Goal: Answer question/provide support

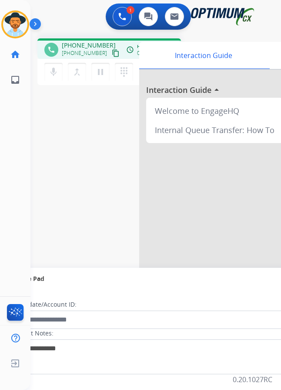
click at [75, 46] on span "+12019360948" at bounding box center [89, 45] width 54 height 9
copy span "12019360948"
click at [86, 47] on span "+12019360948" at bounding box center [89, 45] width 54 height 9
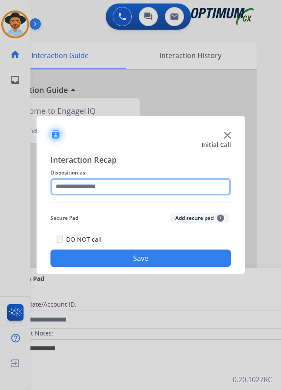
click at [148, 187] on input "text" at bounding box center [141, 186] width 181 height 17
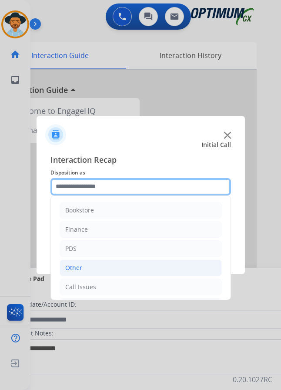
scroll to position [59, 0]
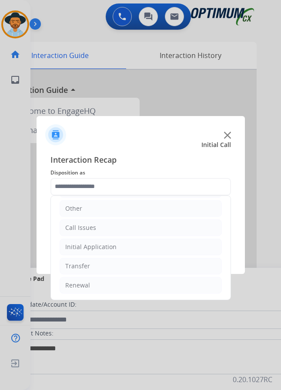
click at [128, 237] on ul "Bookstore Finance PDS Other Call Issues Initial Application Transfer Renewal" at bounding box center [141, 217] width 180 height 163
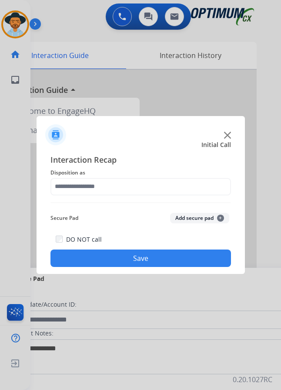
click at [121, 245] on div "DO NOT call Save" at bounding box center [141, 250] width 181 height 33
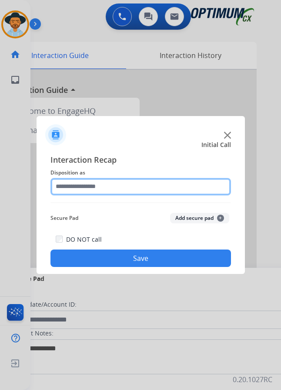
click at [122, 187] on input "text" at bounding box center [141, 186] width 181 height 17
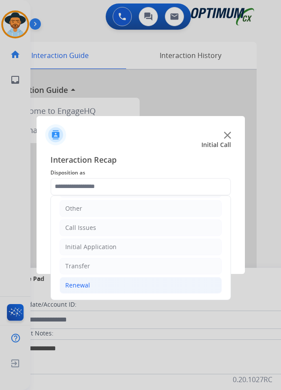
click at [88, 283] on div "Renewal" at bounding box center [77, 285] width 25 height 9
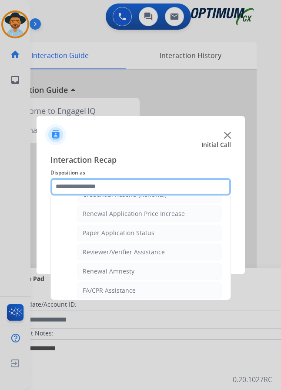
scroll to position [249, 0]
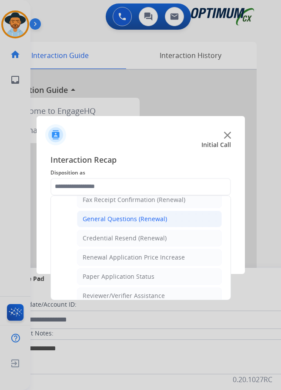
click at [135, 210] on li "General Questions (Renewal)" at bounding box center [149, 218] width 145 height 17
type input "**********"
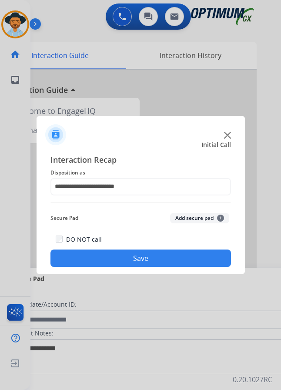
click at [115, 250] on button "Save" at bounding box center [141, 257] width 181 height 17
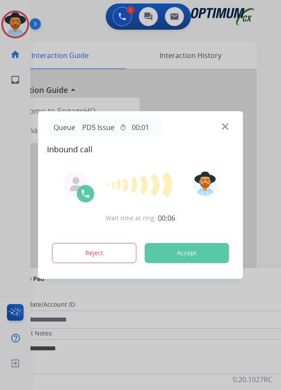
click at [97, 28] on div at bounding box center [140, 195] width 281 height 390
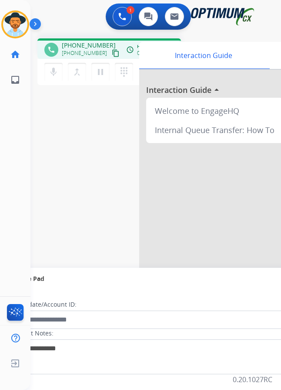
click at [78, 41] on span "+17062847661" at bounding box center [89, 45] width 54 height 9
copy span "17062847661"
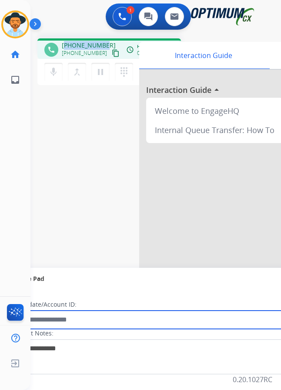
click at [229, 317] on input "text" at bounding box center [158, 319] width 295 height 18
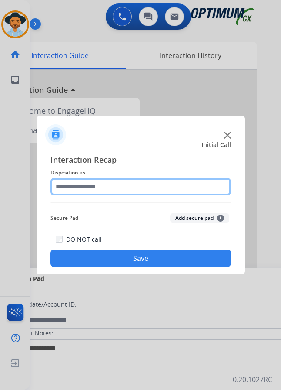
click at [113, 193] on input "text" at bounding box center [141, 186] width 181 height 17
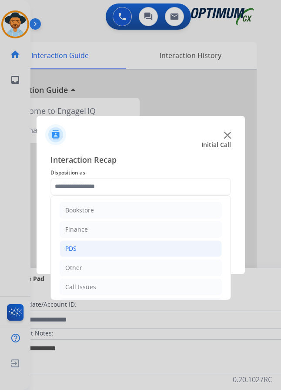
click at [92, 247] on li "PDS" at bounding box center [141, 248] width 163 height 17
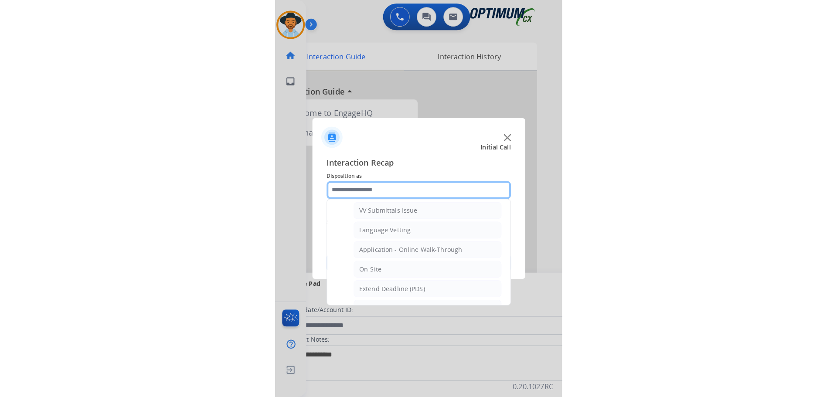
scroll to position [218, 0]
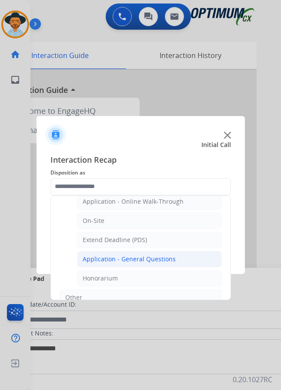
click at [109, 258] on div "Application - General Questions" at bounding box center [129, 258] width 93 height 9
type input "**********"
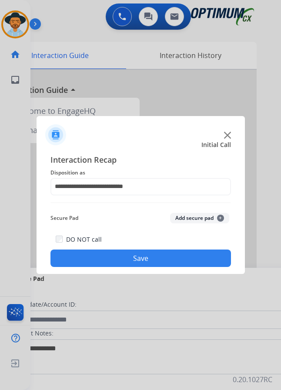
click at [109, 259] on button "Save" at bounding box center [141, 257] width 181 height 17
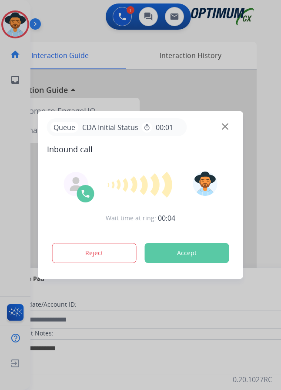
click at [84, 24] on div at bounding box center [140, 195] width 281 height 390
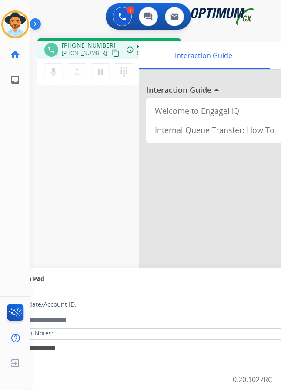
click at [91, 44] on span "+17065890784" at bounding box center [89, 45] width 54 height 9
copy span "17065890784"
click at [81, 48] on div "+17065890784 content_copy" at bounding box center [91, 53] width 59 height 10
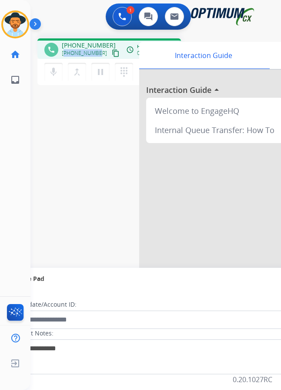
click at [81, 48] on div "+17065890784 content_copy" at bounding box center [91, 53] width 59 height 10
click at [86, 43] on span "+17065890784" at bounding box center [89, 45] width 54 height 9
copy span "17065890784"
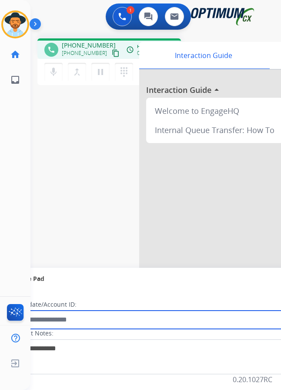
click at [88, 320] on input "text" at bounding box center [158, 319] width 295 height 18
paste input "**********"
type input "**********"
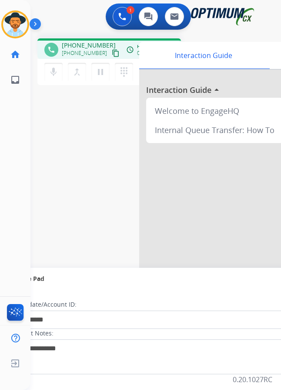
click at [90, 172] on div "**********" at bounding box center [145, 212] width 230 height 363
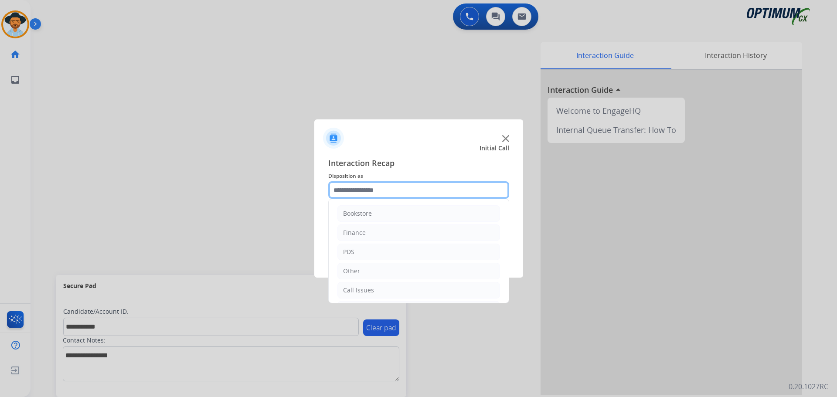
click at [288, 193] on input "text" at bounding box center [418, 189] width 181 height 17
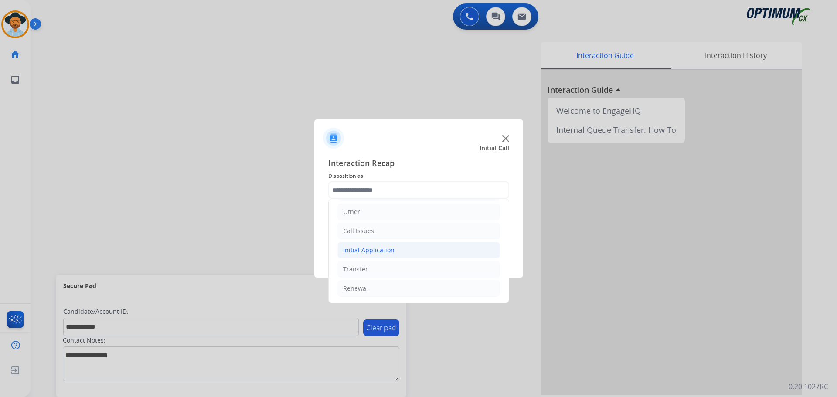
click at [288, 247] on div "Initial Application" at bounding box center [368, 250] width 51 height 9
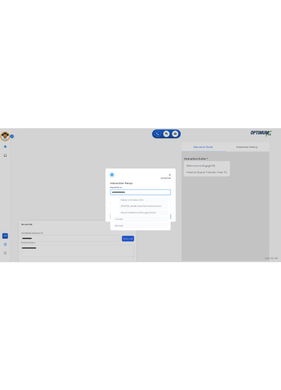
scroll to position [441, 0]
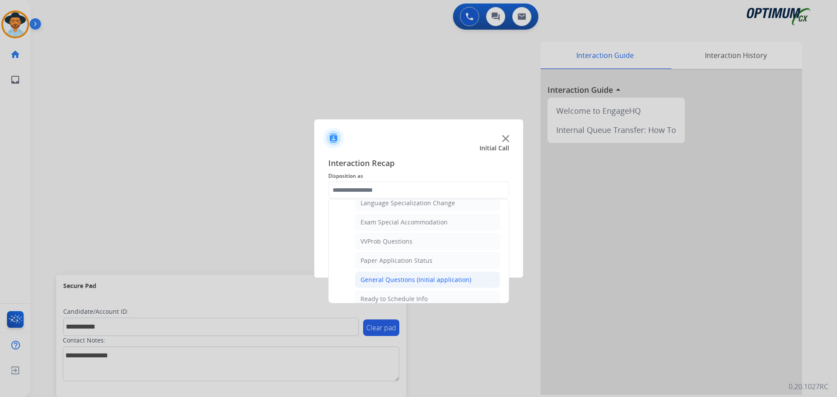
click at [288, 275] on li "General Questions (Initial application)" at bounding box center [427, 279] width 145 height 17
type input "**********"
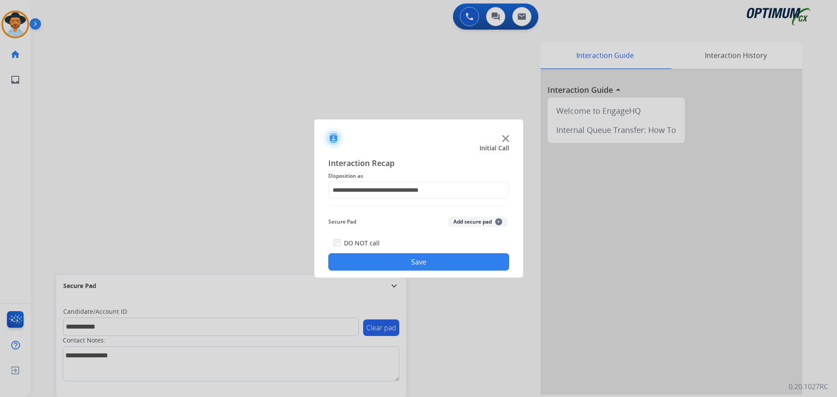
click at [288, 266] on button "Save" at bounding box center [418, 261] width 181 height 17
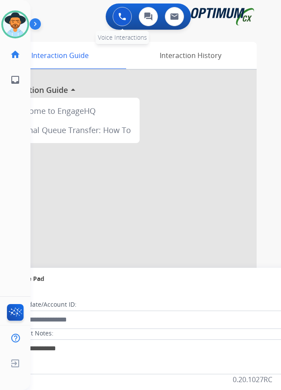
click at [132, 23] on button at bounding box center [122, 16] width 19 height 19
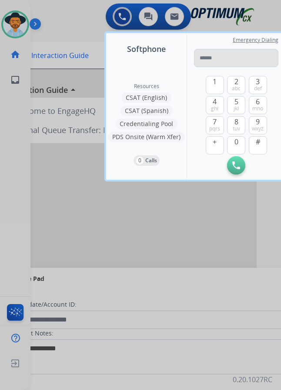
click at [216, 58] on input "tel" at bounding box center [236, 58] width 85 height 18
type input "**********"
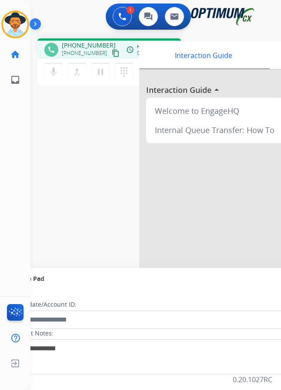
click at [86, 47] on span "+17065890784" at bounding box center [89, 45] width 54 height 9
copy span "17065890784"
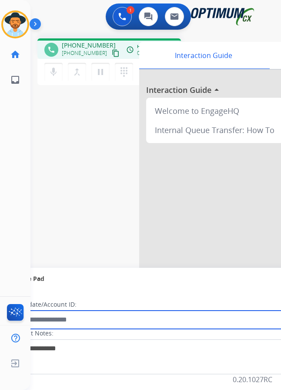
click at [76, 323] on input "text" at bounding box center [158, 319] width 295 height 18
paste input "**********"
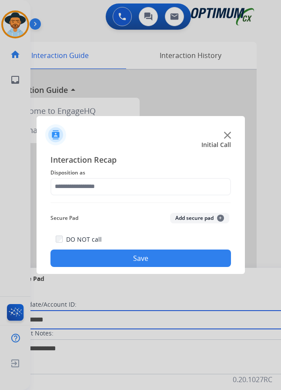
type input "**********"
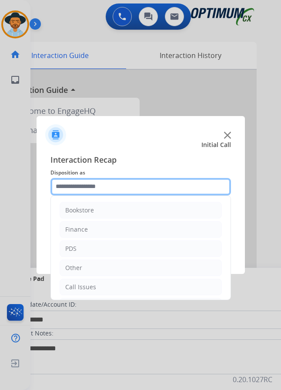
click at [149, 191] on input "text" at bounding box center [141, 186] width 181 height 17
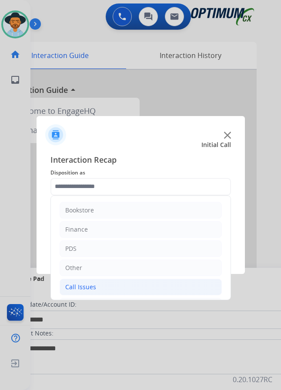
click at [80, 282] on div "Call Issues" at bounding box center [80, 286] width 31 height 9
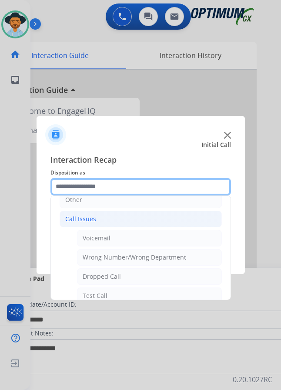
scroll to position [155, 0]
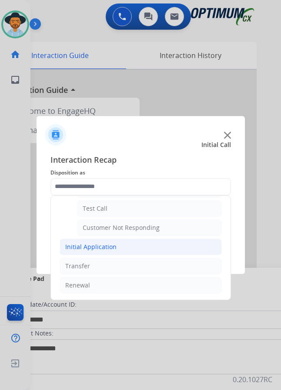
click at [108, 242] on div "Initial Application" at bounding box center [90, 246] width 51 height 9
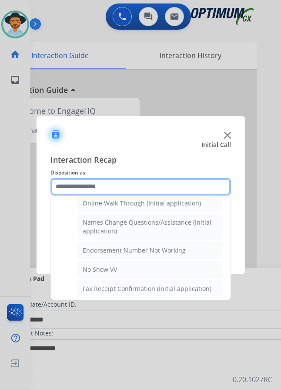
scroll to position [112, 0]
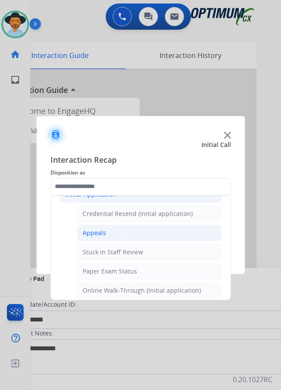
click at [108, 228] on li "Appeals" at bounding box center [149, 232] width 145 height 17
type input "*******"
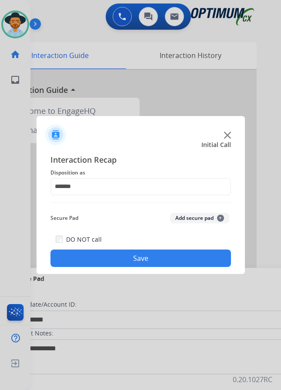
click at [137, 250] on button "Save" at bounding box center [141, 257] width 181 height 17
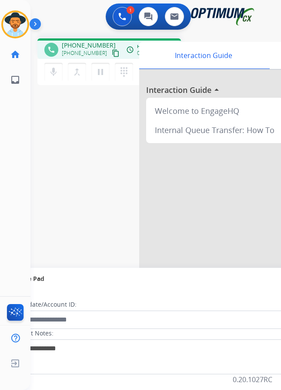
click at [71, 14] on div "1 Voice Interactions 0 Chat Interactions 0 Email Interactions" at bounding box center [148, 17] width 223 height 28
click at [91, 48] on div "+18012447881 content_copy" at bounding box center [91, 53] width 59 height 10
click at [93, 41] on span "+18012447881" at bounding box center [89, 45] width 54 height 9
copy span "18012447881"
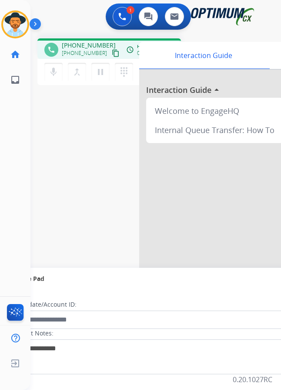
click at [98, 219] on div "phone +18012447881 +18012447881 content_copy access_time Call metrics Queue 00:…" at bounding box center [145, 212] width 230 height 363
click at [78, 41] on span "+18012447881" at bounding box center [89, 45] width 54 height 9
copy span "18012447881"
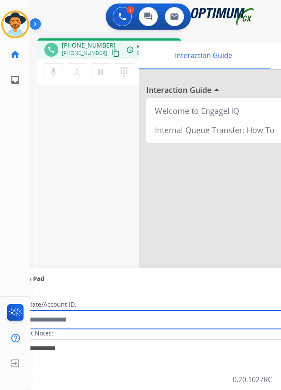
click at [102, 313] on input "text" at bounding box center [158, 319] width 295 height 18
paste input "**********"
type input "**********"
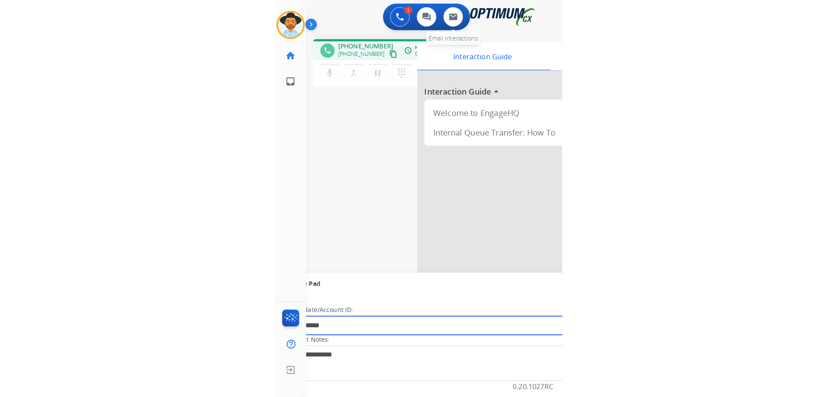
scroll to position [0, 0]
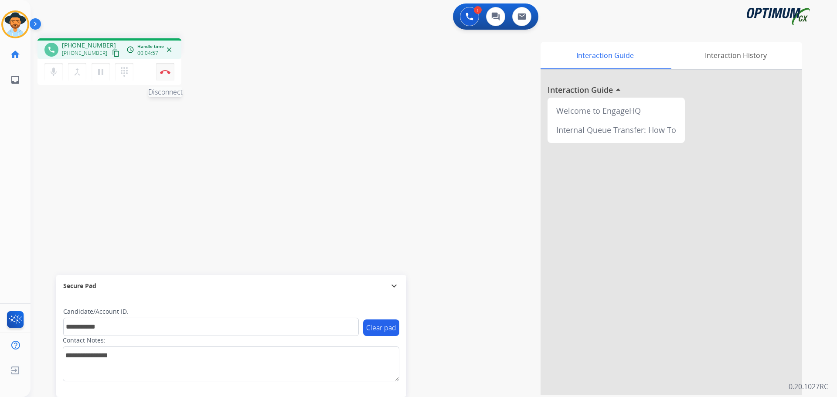
click at [168, 70] on img at bounding box center [165, 72] width 10 height 4
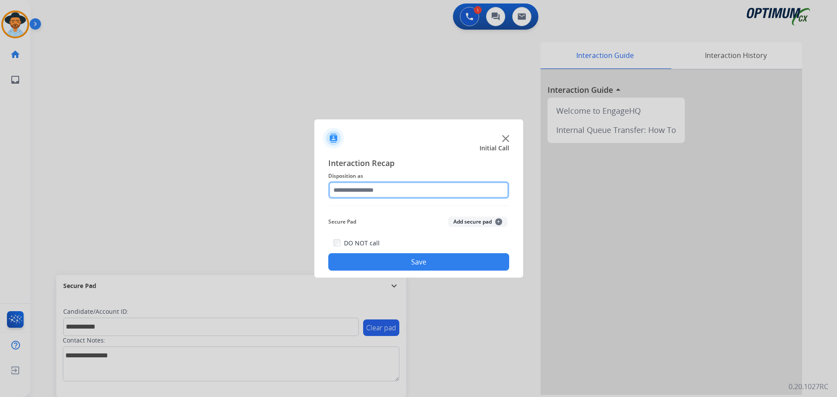
click at [288, 185] on input "text" at bounding box center [418, 189] width 181 height 17
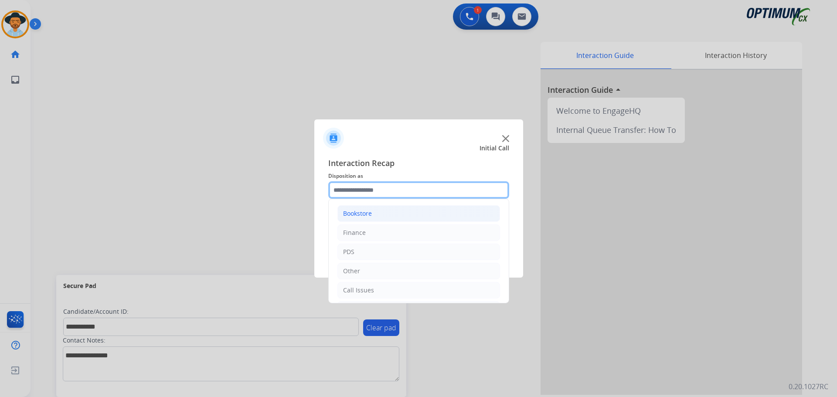
scroll to position [59, 0]
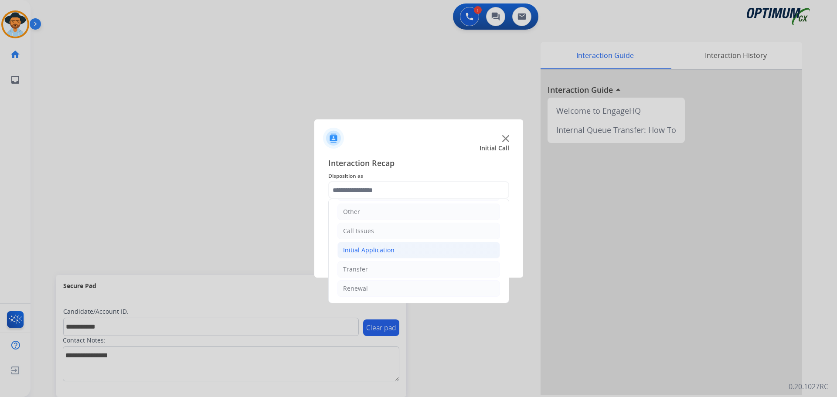
click at [288, 251] on div "Initial Application" at bounding box center [368, 250] width 51 height 9
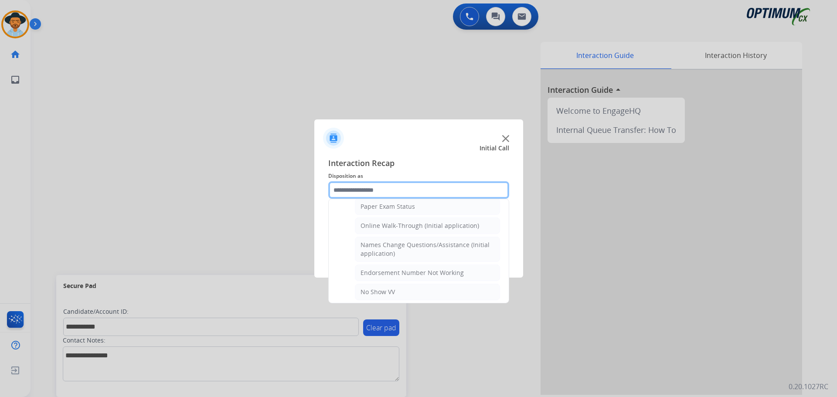
scroll to position [136, 0]
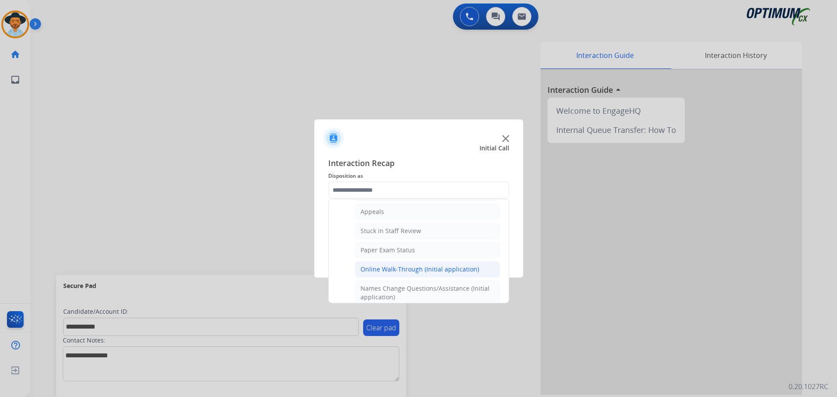
click at [288, 269] on div "Online Walk-Through (Initial application)" at bounding box center [419, 269] width 119 height 9
type input "**********"
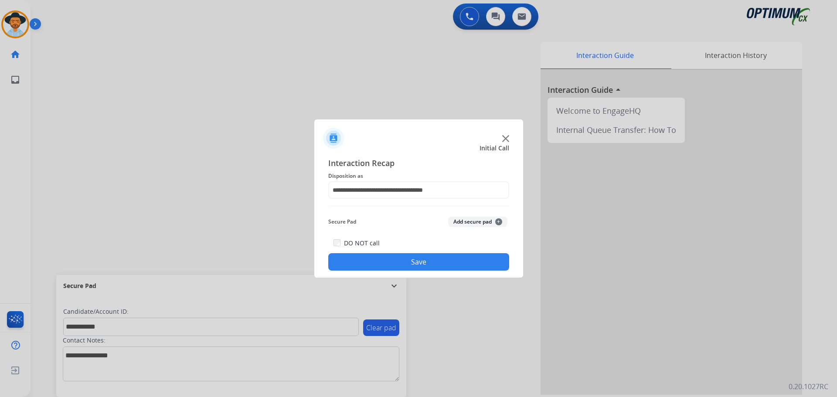
click at [288, 266] on button "Save" at bounding box center [418, 261] width 181 height 17
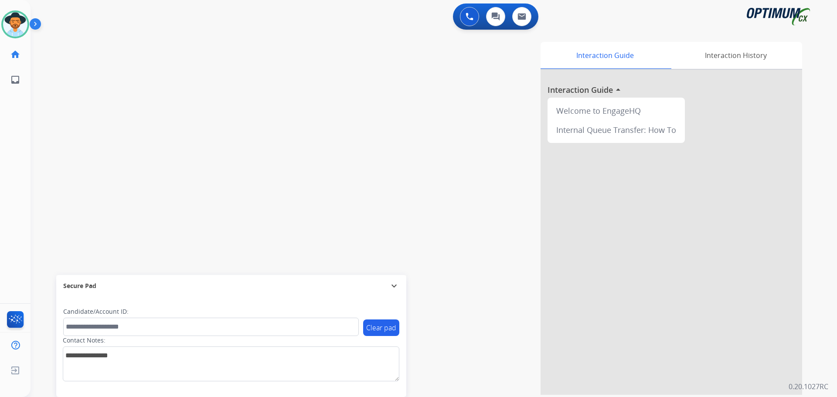
drag, startPoint x: 321, startPoint y: 125, endPoint x: 329, endPoint y: 124, distance: 8.0
click at [288, 125] on div "Interaction Guide Interaction History Interaction Guide arrow_drop_up Welcome t…" at bounding box center [544, 218] width 513 height 353
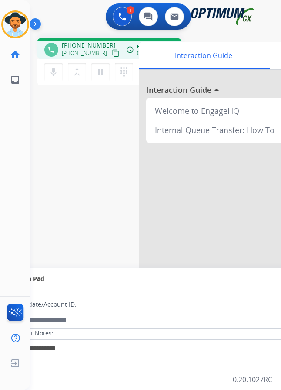
click at [79, 26] on div "1 Voice Interactions 0 Chat Interactions 0 Email Interactions" at bounding box center [148, 17] width 223 height 28
click at [55, 75] on mat-icon "mic" at bounding box center [53, 72] width 10 height 10
click at [55, 75] on mat-icon "mic_off" at bounding box center [53, 72] width 10 height 10
click at [55, 75] on mat-icon "mic" at bounding box center [53, 72] width 10 height 10
click at [55, 75] on mat-icon "mic_off" at bounding box center [53, 72] width 10 height 10
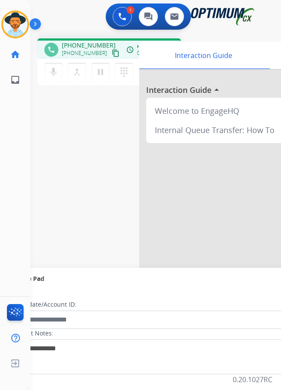
click at [78, 26] on div "1 Voice Interactions 0 Chat Interactions 0 Email Interactions" at bounding box center [148, 17] width 223 height 28
click at [101, 75] on mat-icon "pause" at bounding box center [100, 72] width 10 height 10
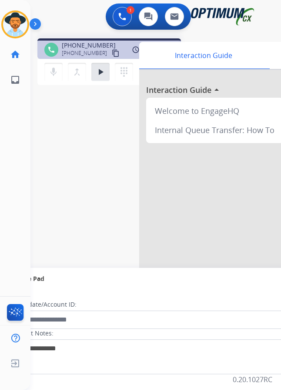
click at [96, 159] on div "phone +18452946221 +18452946221 content_copy access_time Call metrics Queue 00:…" at bounding box center [145, 212] width 230 height 363
click at [104, 73] on mat-icon "play_arrow" at bounding box center [100, 72] width 10 height 10
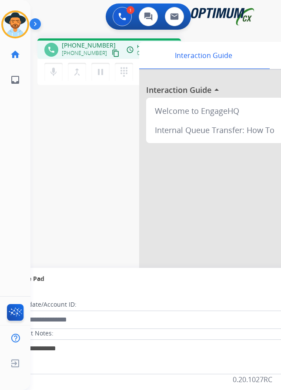
click at [92, 41] on span "+18452946221" at bounding box center [89, 45] width 54 height 9
copy span "18452946221"
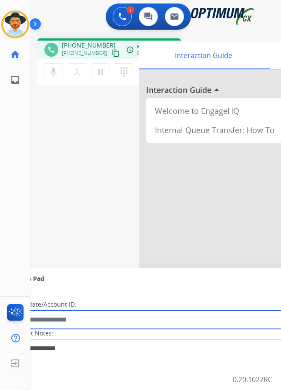
click at [58, 322] on input "text" at bounding box center [158, 319] width 295 height 18
paste input "**********"
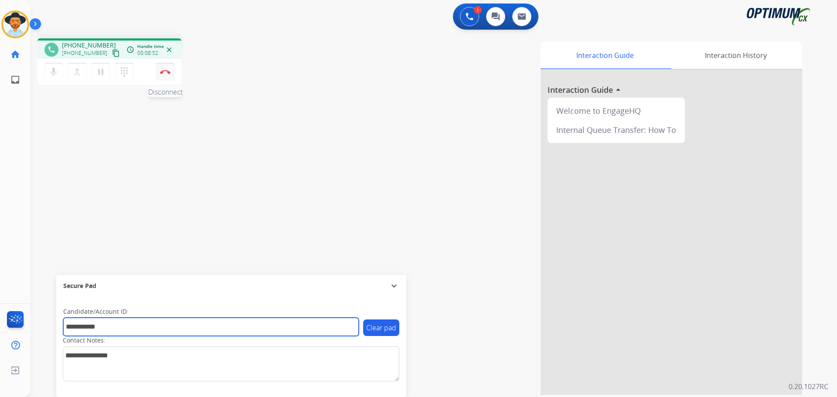
type input "**********"
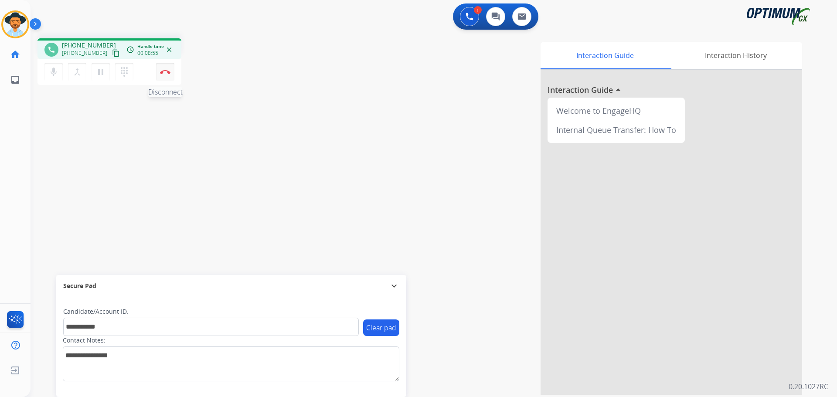
click at [166, 72] on img at bounding box center [165, 72] width 10 height 4
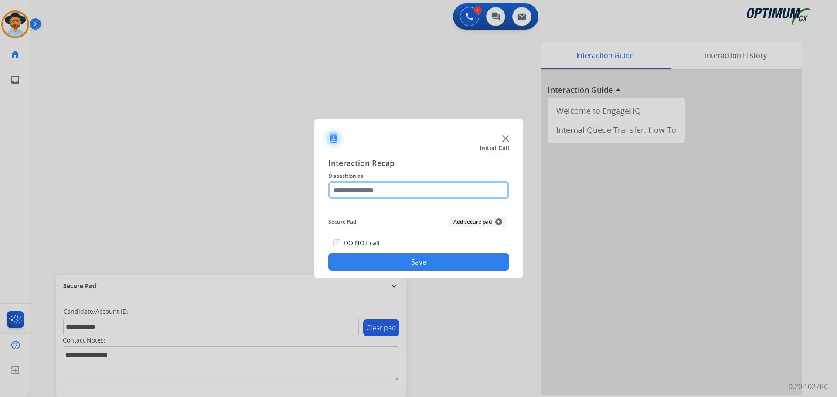
click at [288, 190] on input "text" at bounding box center [418, 189] width 181 height 17
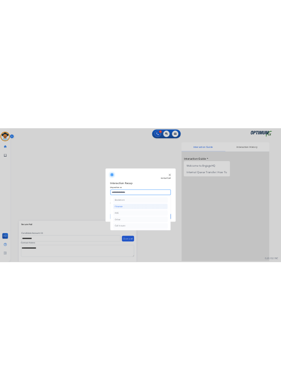
scroll to position [59, 0]
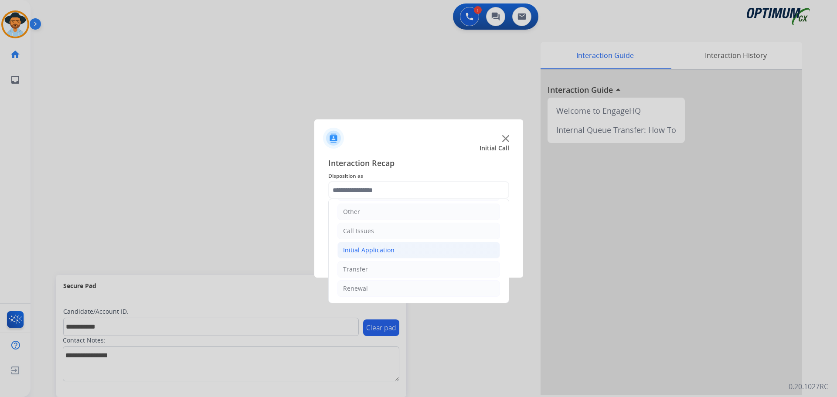
click at [288, 251] on div "Initial Application" at bounding box center [368, 250] width 51 height 9
click at [288, 267] on div "Credential Resend (Initial application)" at bounding box center [415, 269] width 110 height 9
type input "**********"
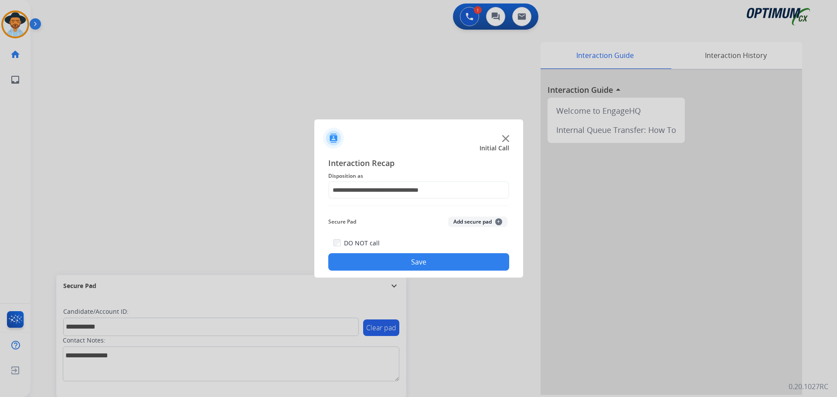
click at [288, 265] on button "Save" at bounding box center [418, 261] width 181 height 17
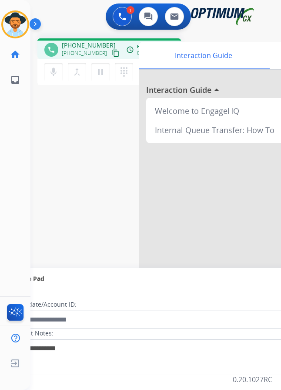
click at [85, 46] on span "+19733890011" at bounding box center [89, 45] width 54 height 9
copy span "19733890011"
click at [93, 45] on span "+19733890011" at bounding box center [89, 45] width 54 height 9
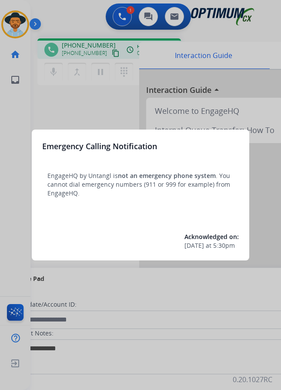
click at [99, 115] on div at bounding box center [140, 195] width 281 height 390
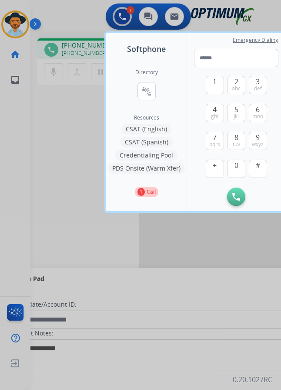
click at [70, 106] on div at bounding box center [140, 195] width 281 height 390
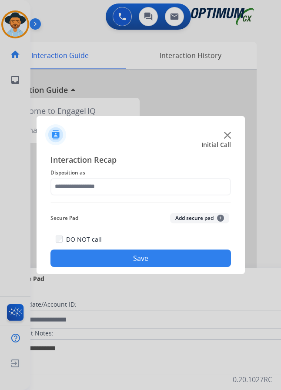
click at [69, 22] on div at bounding box center [140, 195] width 281 height 390
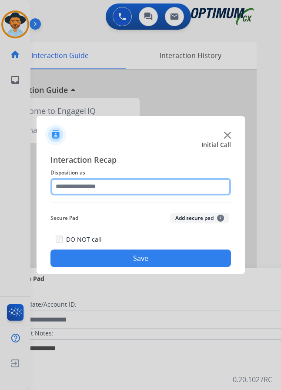
click at [125, 189] on input "text" at bounding box center [141, 186] width 181 height 17
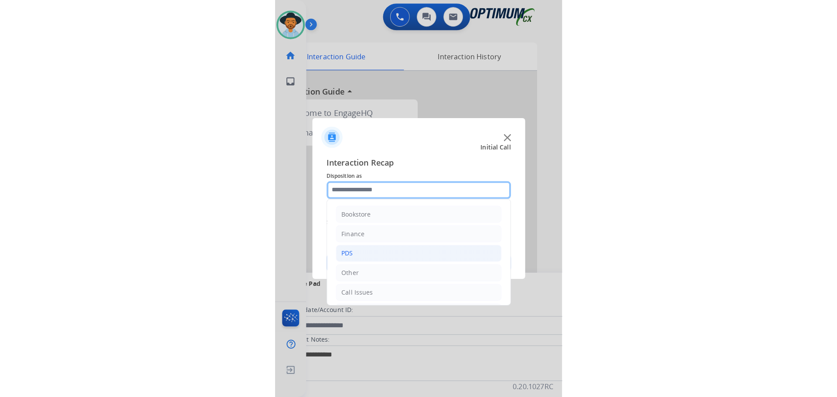
scroll to position [59, 0]
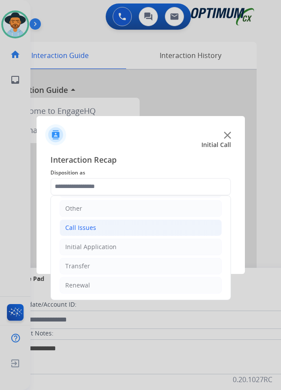
click at [86, 230] on div "Call Issues" at bounding box center [80, 227] width 31 height 9
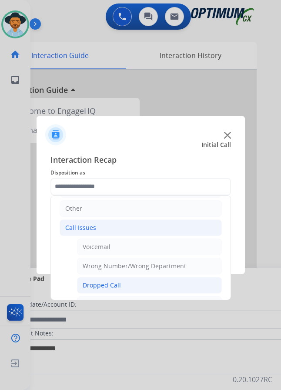
click at [96, 283] on div "Dropped Call" at bounding box center [102, 285] width 38 height 9
type input "**********"
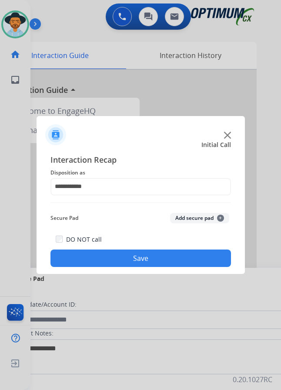
click at [97, 264] on button "Save" at bounding box center [141, 257] width 181 height 17
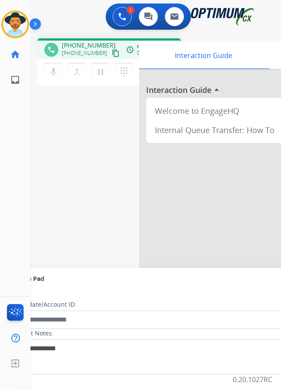
click at [58, 20] on div "1 Voice Interactions 0 Chat Interactions 0 Email Interactions" at bounding box center [148, 17] width 223 height 28
click at [76, 44] on span "+16178889104" at bounding box center [89, 45] width 54 height 9
copy span "16178889104"
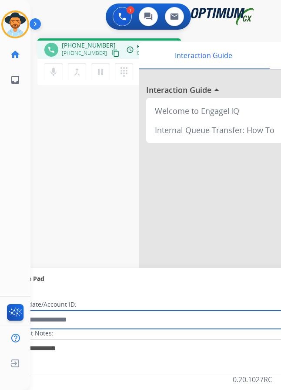
click at [101, 314] on input "text" at bounding box center [158, 319] width 295 height 18
paste input "**********"
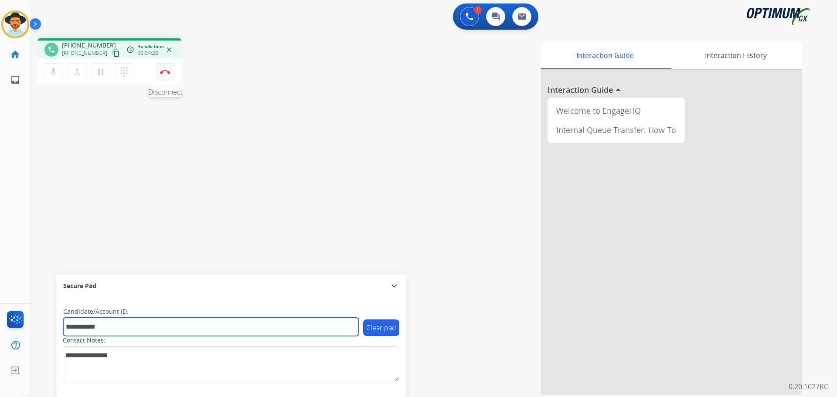
type input "**********"
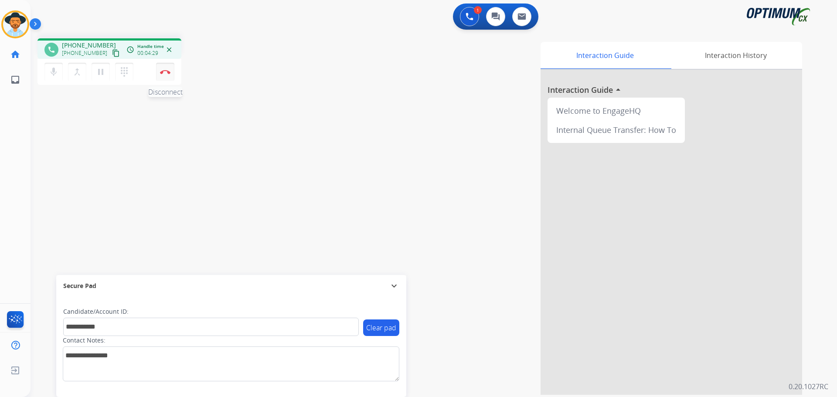
click at [163, 74] on img at bounding box center [165, 72] width 10 height 4
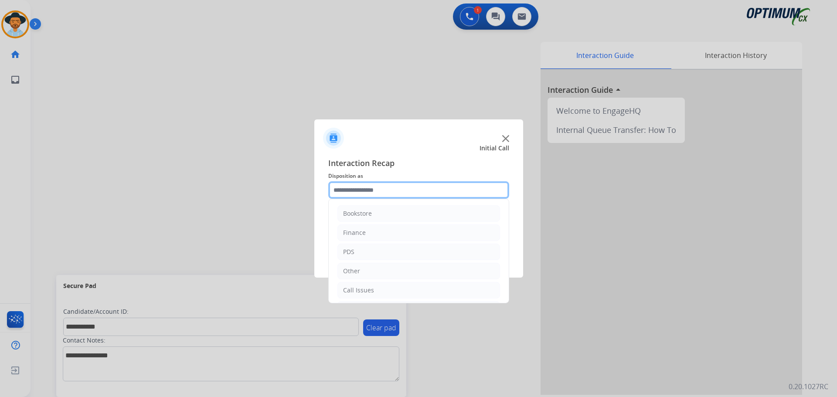
click at [288, 192] on input "text" at bounding box center [418, 189] width 181 height 17
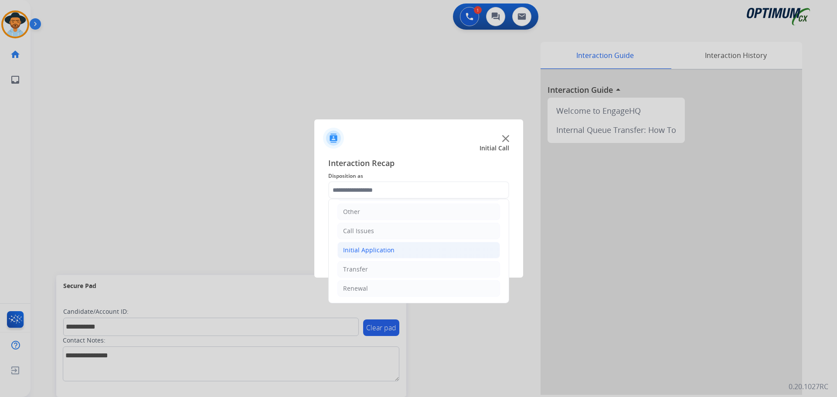
click at [288, 247] on div "Initial Application" at bounding box center [368, 250] width 51 height 9
click at [288, 265] on div "Credential Resend (Initial application)" at bounding box center [415, 269] width 110 height 9
type input "**********"
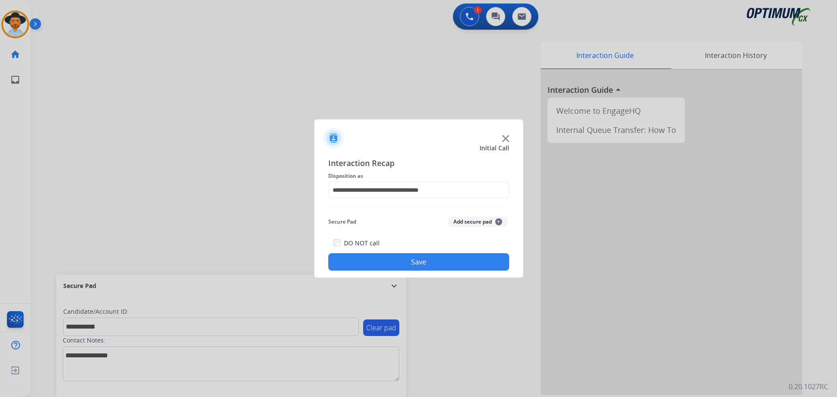
click at [288, 261] on button "Save" at bounding box center [418, 261] width 181 height 17
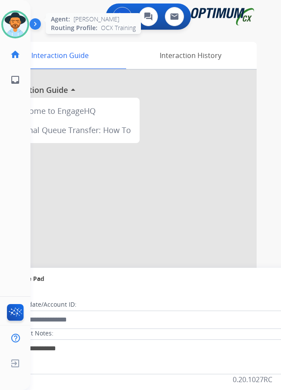
click at [14, 31] on img at bounding box center [15, 24] width 24 height 24
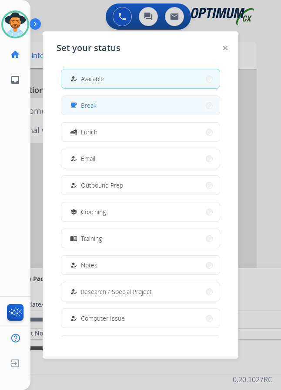
click at [83, 104] on div "free_breakfast Break" at bounding box center [82, 105] width 28 height 10
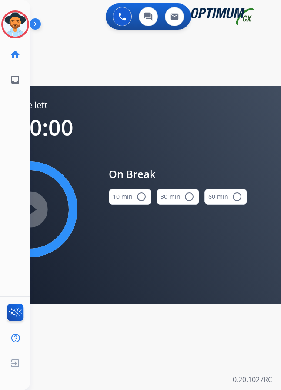
click at [142, 196] on mat-icon "radio_button_unchecked" at bounding box center [141, 196] width 10 height 10
click at [35, 204] on mat-icon "play_circle_filled" at bounding box center [29, 209] width 10 height 10
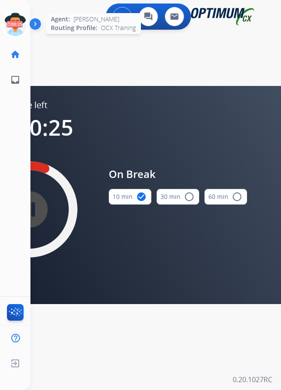
click at [18, 18] on icon at bounding box center [15, 24] width 28 height 28
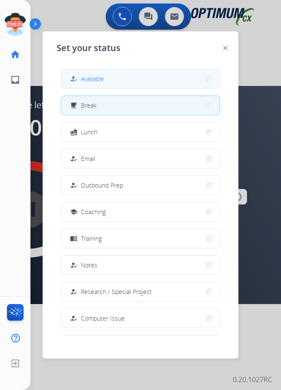
click at [105, 77] on button "how_to_reg Available" at bounding box center [140, 78] width 159 height 19
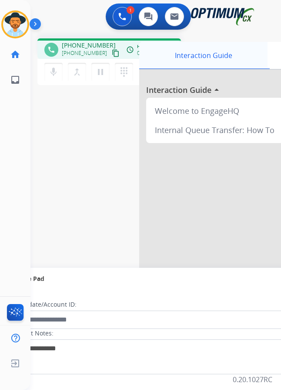
click at [260, 51] on div "Interaction Guide" at bounding box center [203, 55] width 129 height 27
click at [87, 45] on span "+18706237155" at bounding box center [89, 45] width 54 height 9
copy span "18706237155"
click at [87, 44] on span "+18706237155" at bounding box center [89, 45] width 54 height 9
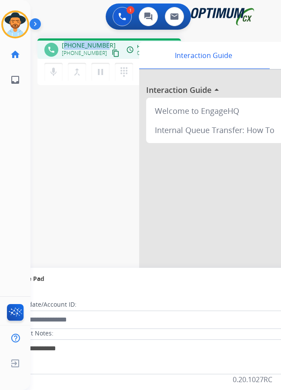
click at [87, 44] on span "+18706237155" at bounding box center [89, 45] width 54 height 9
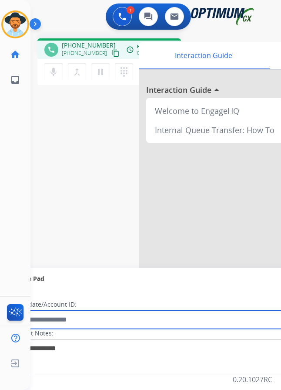
click at [72, 318] on input "text" at bounding box center [158, 319] width 295 height 18
paste input "**********"
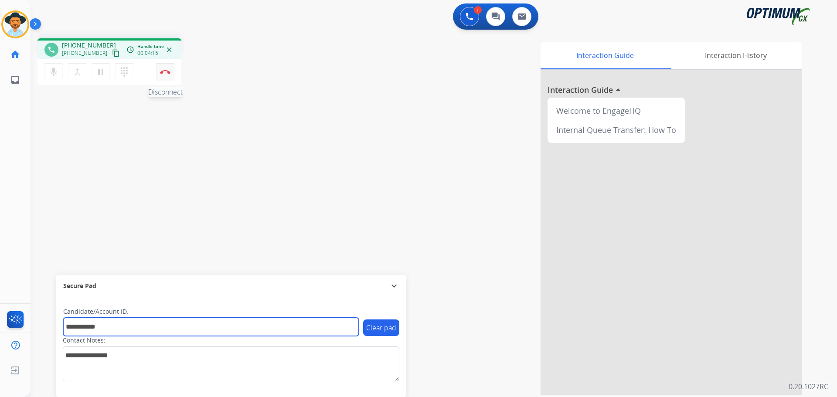
type input "**********"
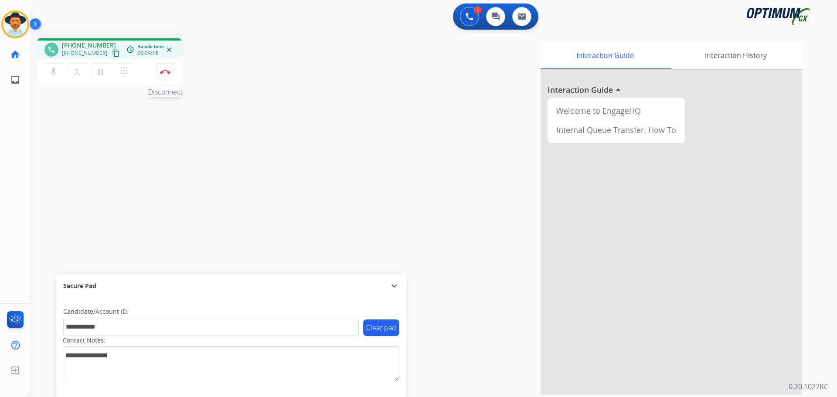
click at [164, 72] on img at bounding box center [165, 72] width 10 height 4
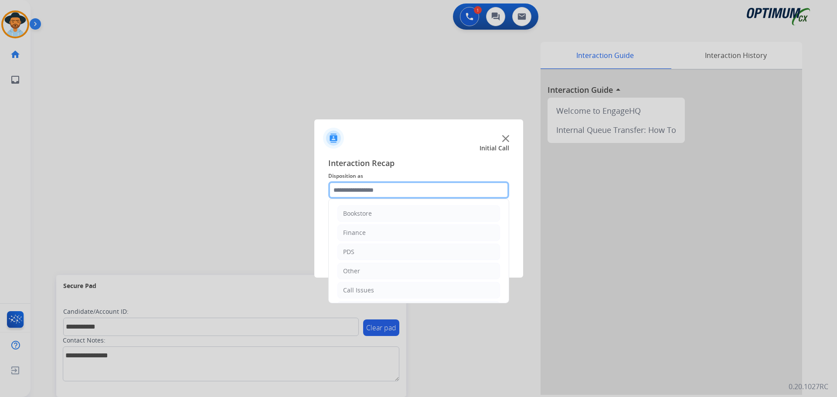
click at [288, 190] on input "text" at bounding box center [418, 189] width 181 height 17
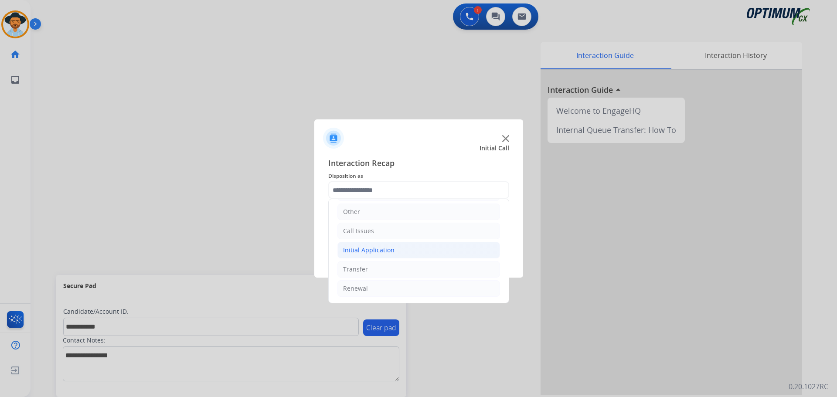
click at [288, 250] on div "Initial Application" at bounding box center [368, 250] width 51 height 9
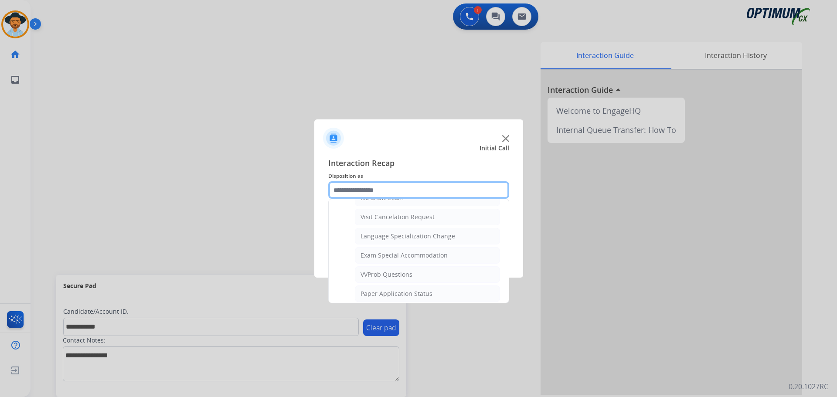
scroll to position [495, 0]
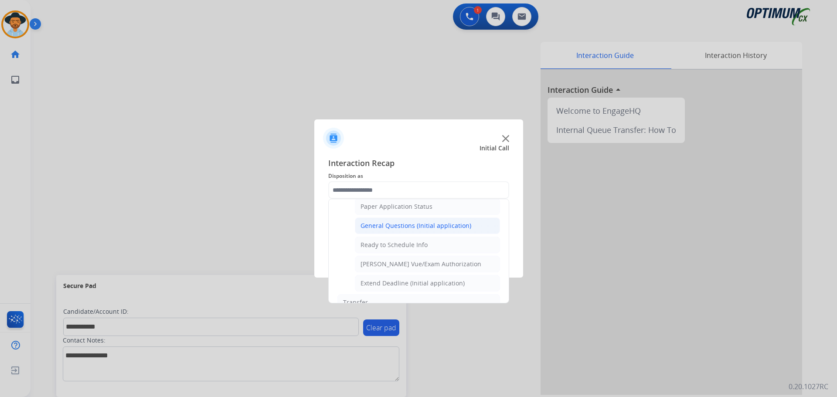
click at [288, 221] on div "General Questions (Initial application)" at bounding box center [415, 225] width 111 height 9
type input "**********"
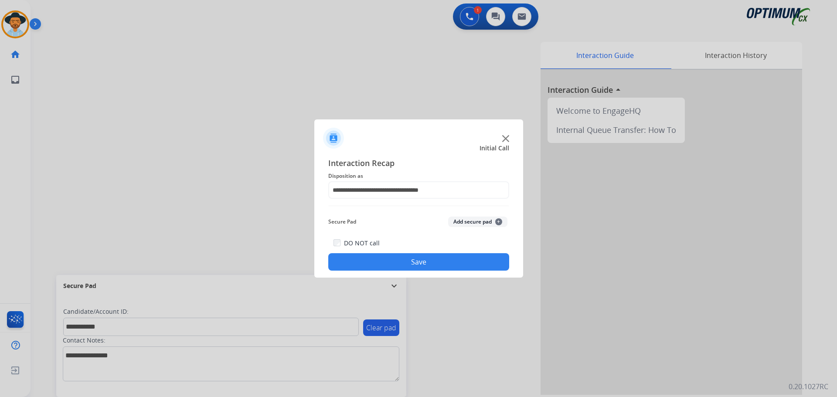
click at [288, 258] on button "Save" at bounding box center [418, 261] width 181 height 17
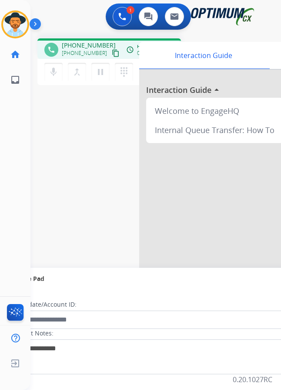
click at [82, 43] on span "+16892983243" at bounding box center [89, 45] width 54 height 9
copy span "16892983243"
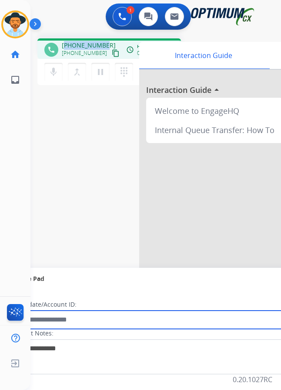
click at [94, 315] on input "text" at bounding box center [158, 319] width 295 height 18
paste input "**********"
type input "**********"
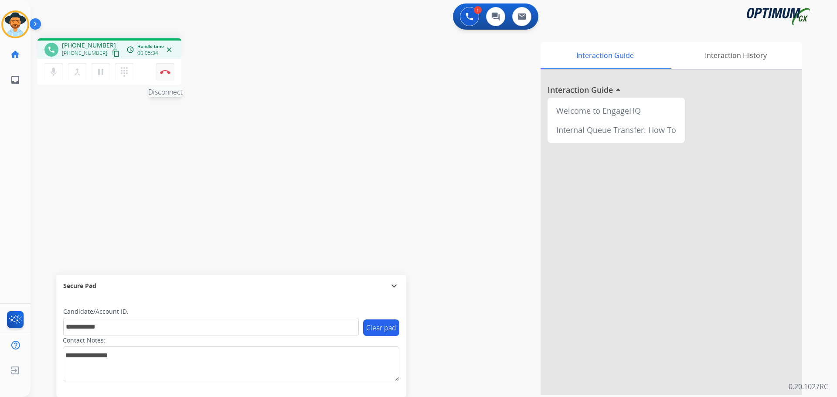
click at [167, 73] on img at bounding box center [165, 72] width 10 height 4
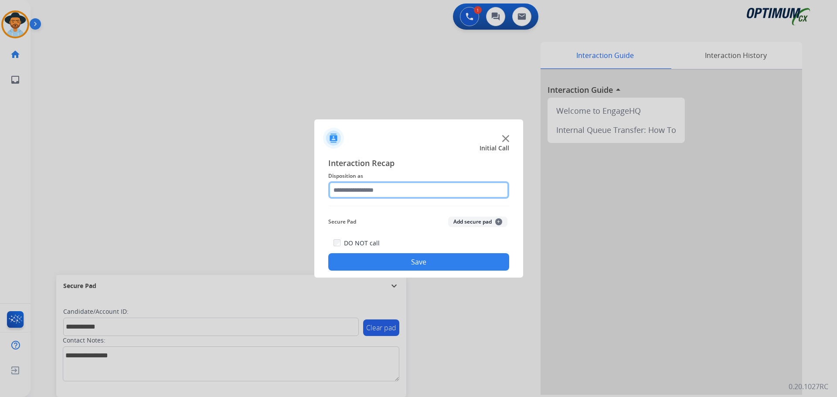
click at [288, 190] on input "text" at bounding box center [418, 189] width 181 height 17
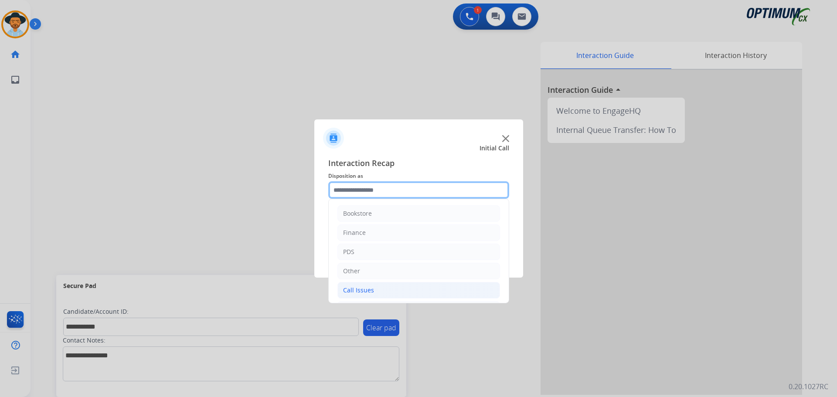
scroll to position [59, 0]
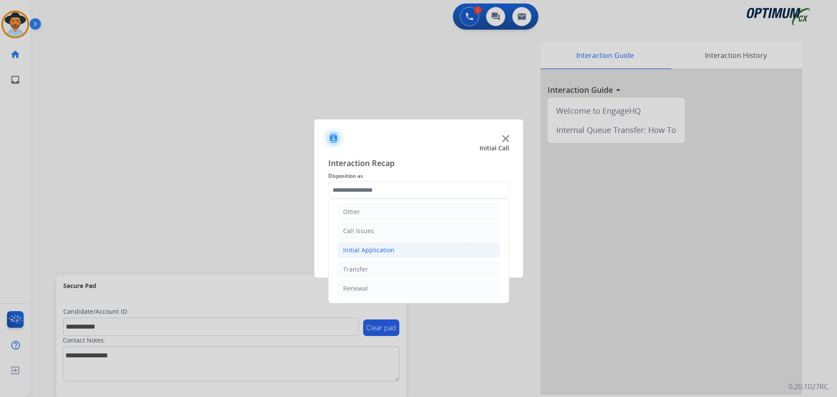
click at [288, 246] on div "Initial Application" at bounding box center [368, 250] width 51 height 9
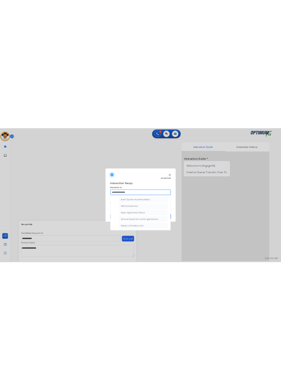
scroll to position [495, 0]
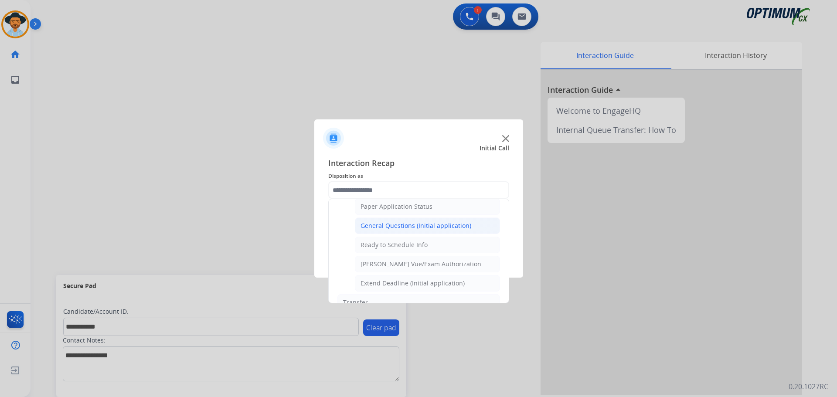
click at [288, 223] on div "General Questions (Initial application)" at bounding box center [415, 225] width 111 height 9
type input "**********"
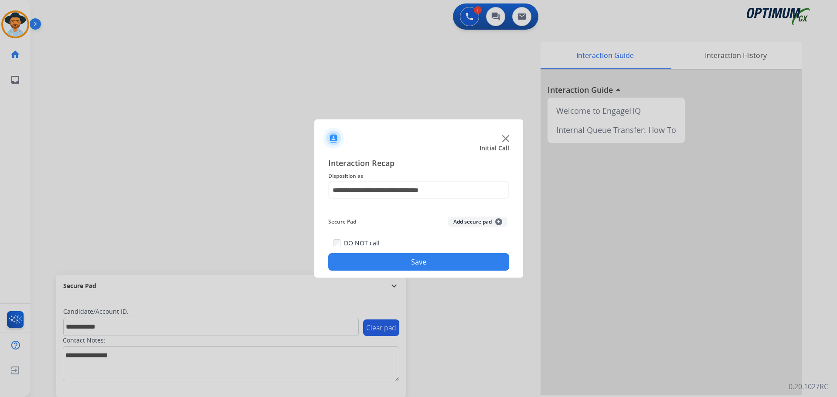
click at [288, 258] on button "Save" at bounding box center [418, 261] width 181 height 17
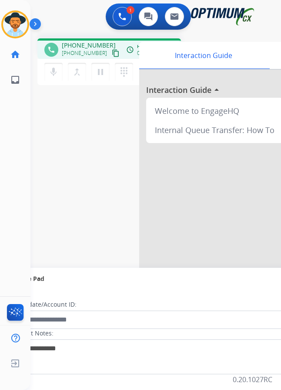
click at [78, 44] on span "+13314542798" at bounding box center [89, 45] width 54 height 9
copy span "13314542798"
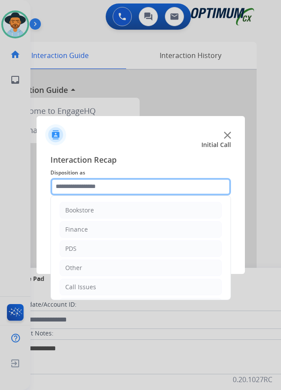
click at [101, 190] on input "text" at bounding box center [141, 186] width 181 height 17
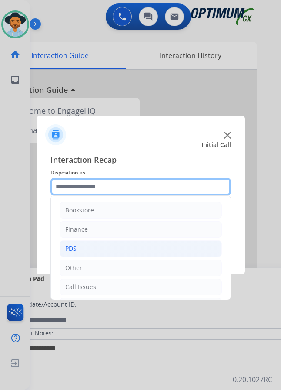
scroll to position [59, 0]
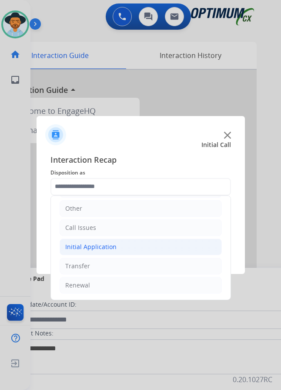
click at [119, 248] on li "Initial Application" at bounding box center [141, 246] width 163 height 17
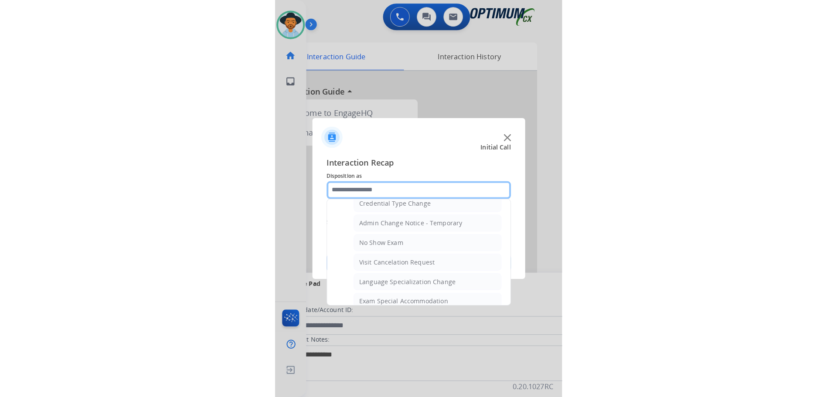
scroll to position [495, 0]
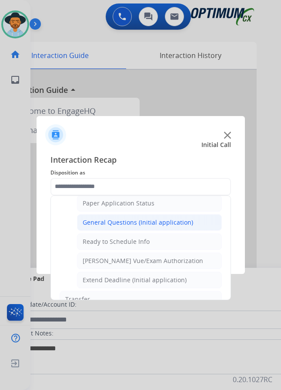
click at [132, 224] on div "General Questions (Initial application)" at bounding box center [138, 222] width 111 height 9
type input "**********"
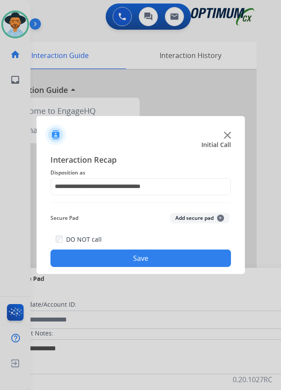
click at [96, 254] on button "Save" at bounding box center [141, 257] width 181 height 17
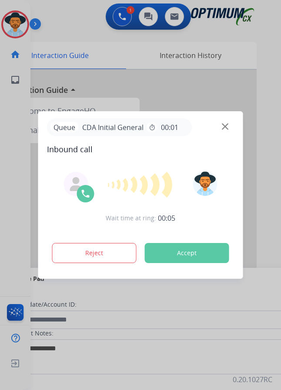
click at [77, 17] on div at bounding box center [140, 195] width 281 height 390
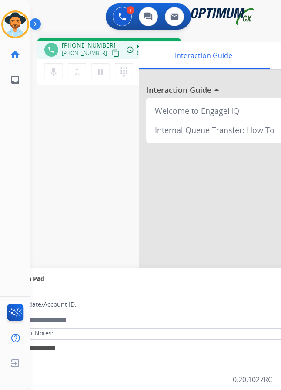
click at [89, 46] on span "+19148824373" at bounding box center [89, 45] width 54 height 9
copy span "19148824373"
click at [81, 45] on span "+19148824373" at bounding box center [89, 45] width 54 height 9
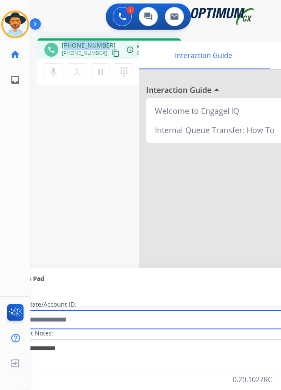
click at [121, 320] on input "text" at bounding box center [158, 319] width 295 height 18
paste input "**********"
type input "**********"
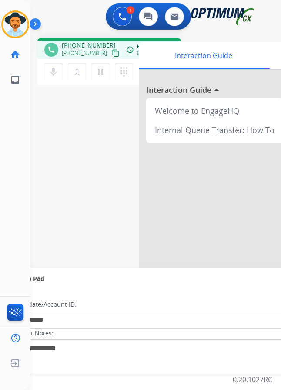
click at [85, 177] on div "**********" at bounding box center [145, 212] width 230 height 363
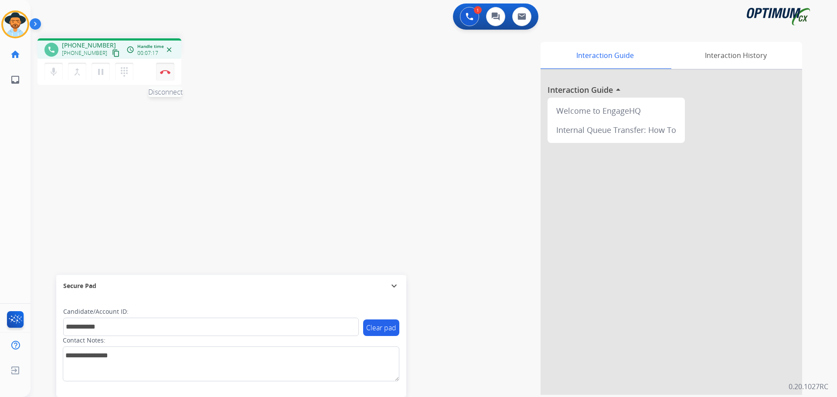
click at [166, 71] on img at bounding box center [165, 72] width 10 height 4
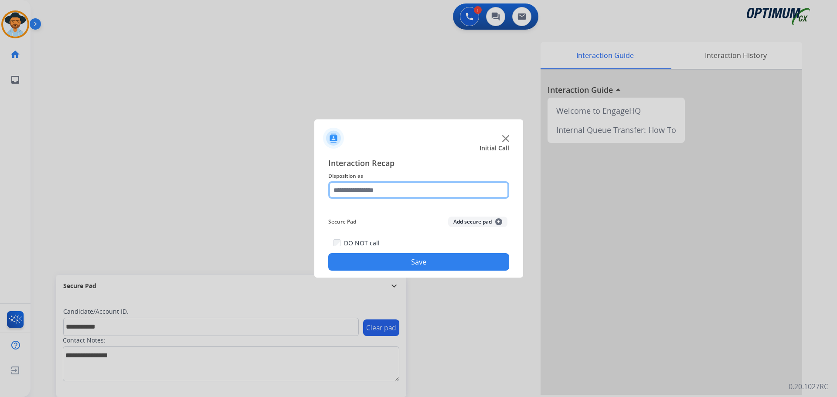
click at [288, 188] on input "text" at bounding box center [418, 189] width 181 height 17
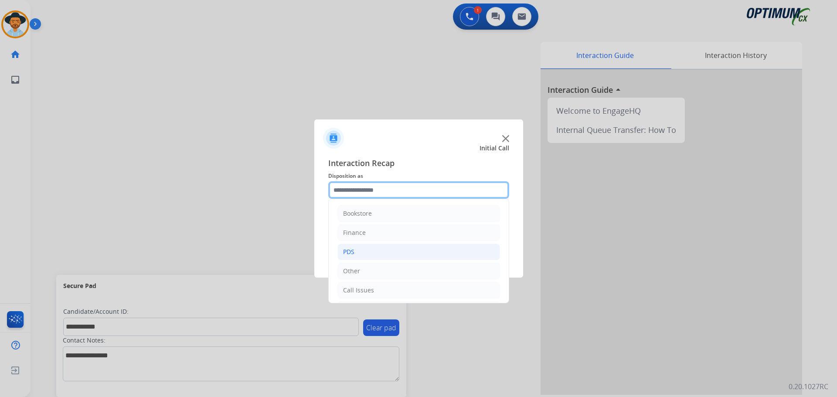
scroll to position [59, 0]
click at [288, 249] on div "Initial Application" at bounding box center [368, 250] width 51 height 9
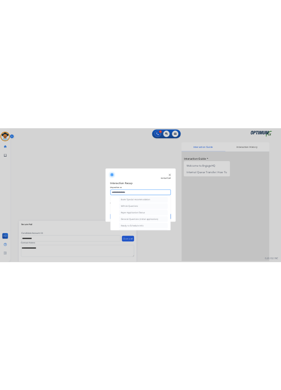
scroll to position [495, 0]
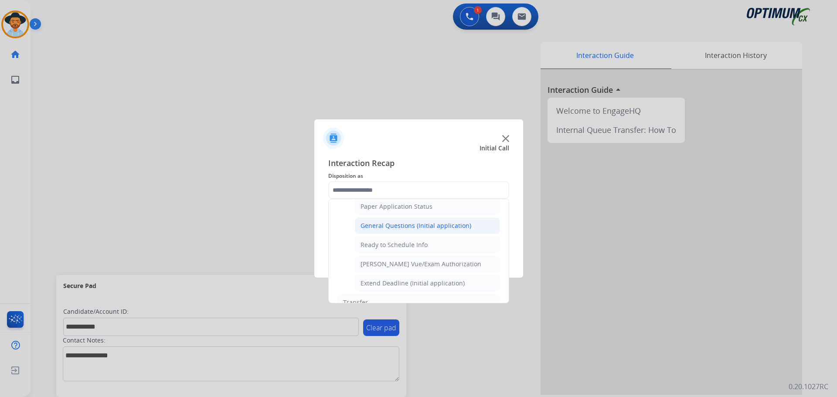
click at [288, 223] on div "General Questions (Initial application)" at bounding box center [415, 225] width 111 height 9
type input "**********"
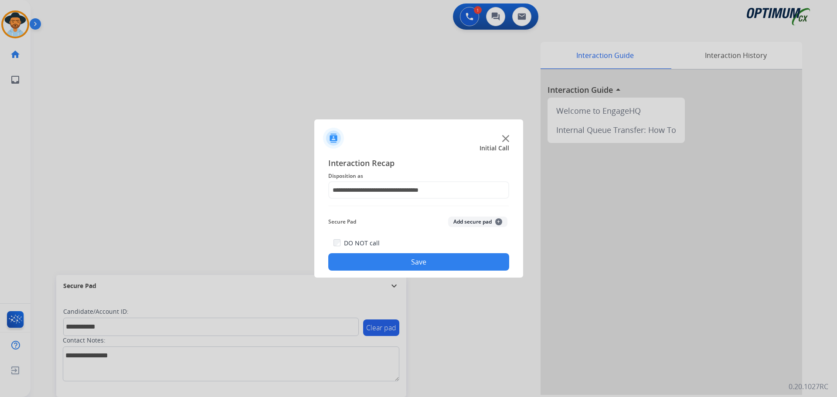
click at [288, 261] on button "Save" at bounding box center [418, 261] width 181 height 17
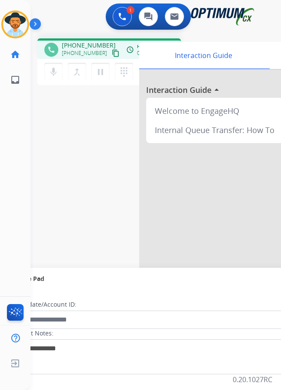
click at [92, 45] on span "+15054262300" at bounding box center [89, 45] width 54 height 9
copy span "15054262300"
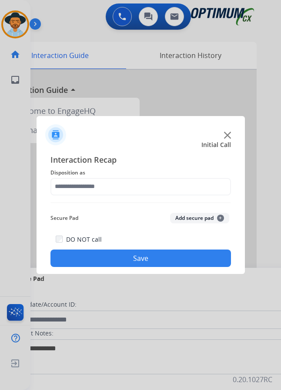
click at [91, 28] on div at bounding box center [140, 195] width 281 height 390
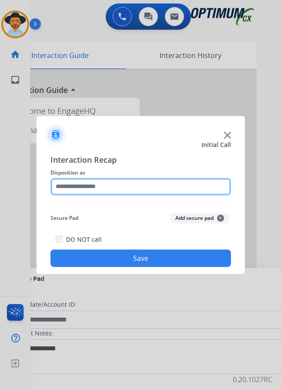
click at [69, 186] on input "text" at bounding box center [141, 186] width 181 height 17
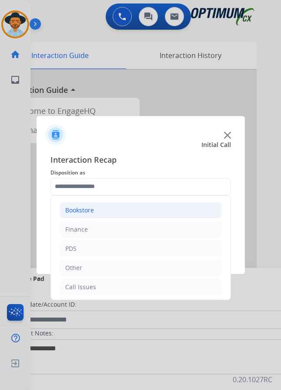
click at [86, 206] on div "Bookstore" at bounding box center [79, 210] width 29 height 9
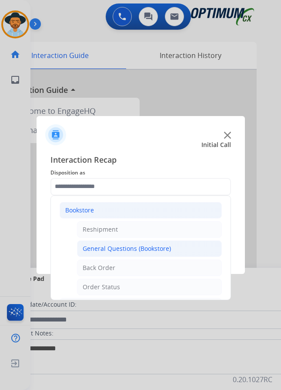
click at [122, 244] on div "General Questions (Bookstore)" at bounding box center [127, 248] width 88 height 9
type input "**********"
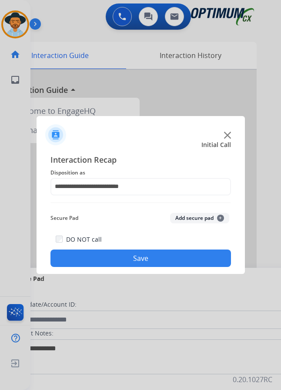
click at [122, 249] on button "Save" at bounding box center [141, 257] width 181 height 17
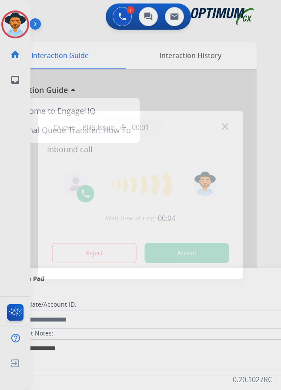
click at [122, 45] on div at bounding box center [140, 195] width 281 height 390
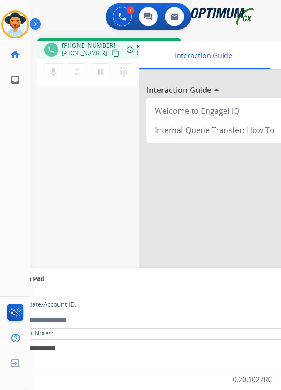
click at [76, 41] on span "[PHONE_NUMBER]" at bounding box center [89, 45] width 54 height 9
copy span "14325306287"
click at [78, 41] on span "[PHONE_NUMBER]" at bounding box center [89, 45] width 54 height 9
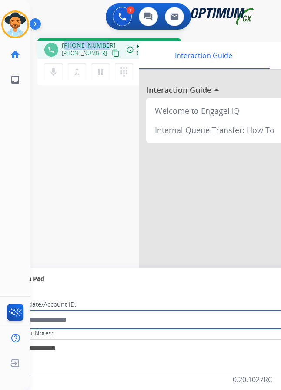
click at [129, 315] on input "text" at bounding box center [158, 319] width 295 height 18
click at [197, 318] on input "text" at bounding box center [158, 319] width 295 height 18
click at [202, 310] on input "text" at bounding box center [158, 319] width 295 height 18
type input "**********"
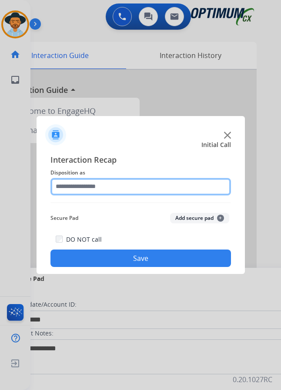
click at [122, 180] on input "text" at bounding box center [141, 186] width 181 height 17
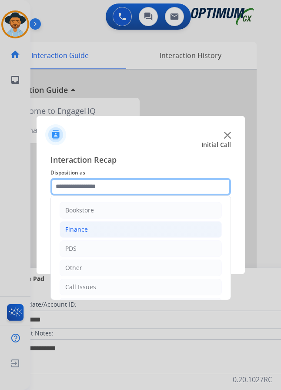
scroll to position [59, 0]
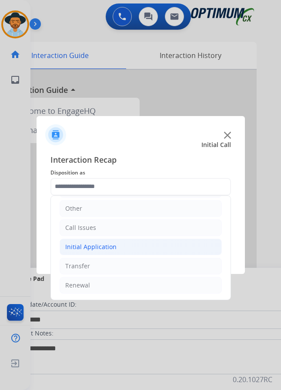
click at [106, 242] on div "Initial Application" at bounding box center [90, 246] width 51 height 9
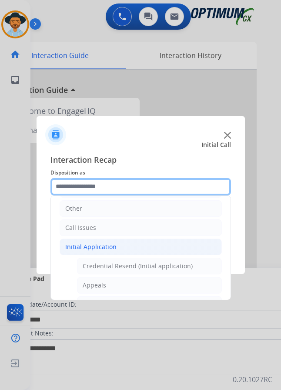
scroll to position [0, 0]
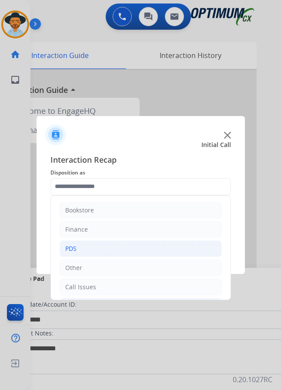
click at [80, 241] on li "PDS" at bounding box center [141, 248] width 163 height 17
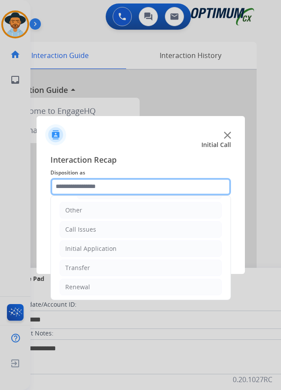
scroll to position [218, 0]
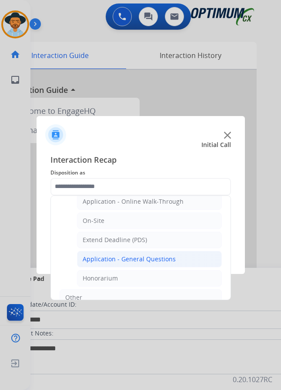
click at [149, 254] on div "Application - General Questions" at bounding box center [129, 258] width 93 height 9
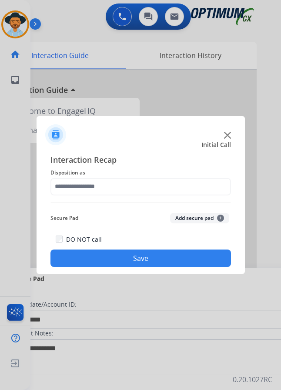
type input "**********"
click at [204, 251] on button "Save" at bounding box center [141, 257] width 181 height 17
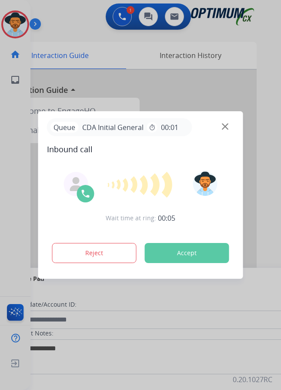
click at [58, 13] on div at bounding box center [140, 195] width 281 height 390
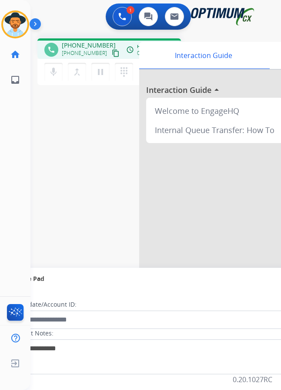
click at [85, 41] on span "[PHONE_NUMBER]" at bounding box center [89, 45] width 54 height 9
copy span "13378965712"
click at [90, 41] on span "[PHONE_NUMBER]" at bounding box center [89, 45] width 54 height 9
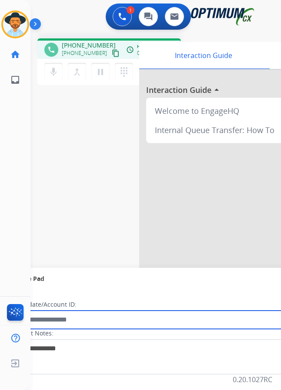
click at [88, 311] on input "text" at bounding box center [158, 319] width 295 height 18
paste input "**********"
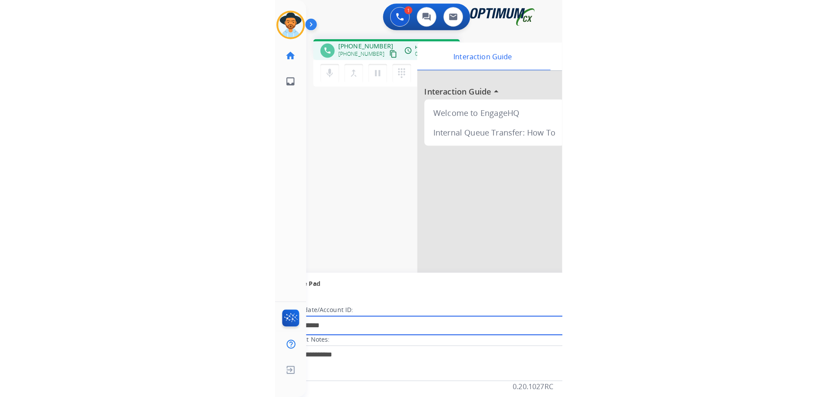
scroll to position [0, 0]
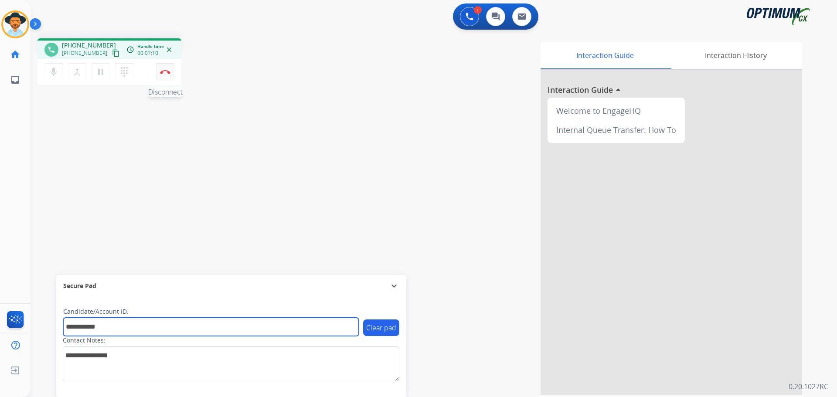
type input "**********"
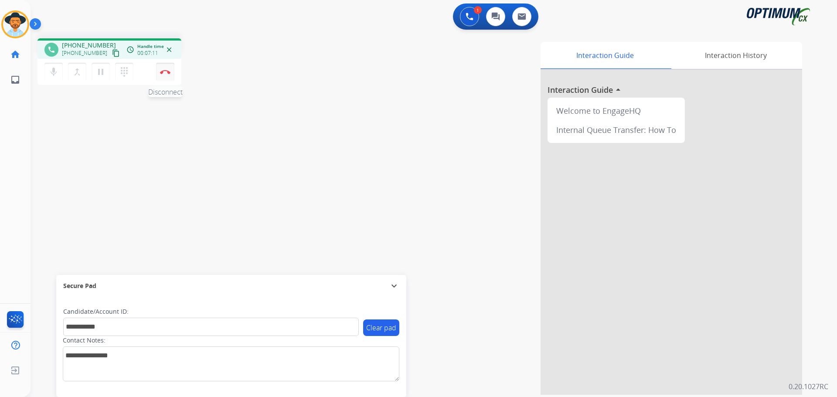
click at [165, 73] on img at bounding box center [165, 72] width 10 height 4
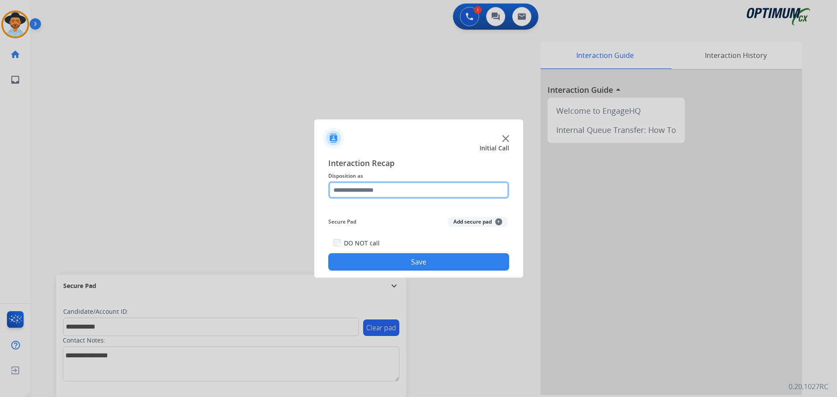
click at [288, 189] on input "text" at bounding box center [418, 189] width 181 height 17
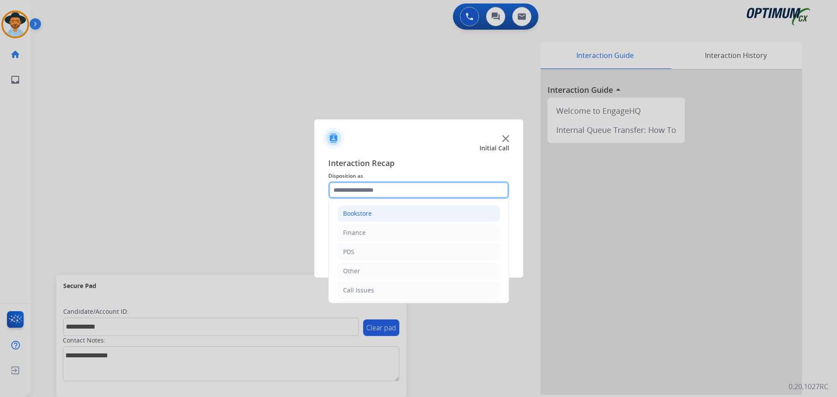
scroll to position [59, 0]
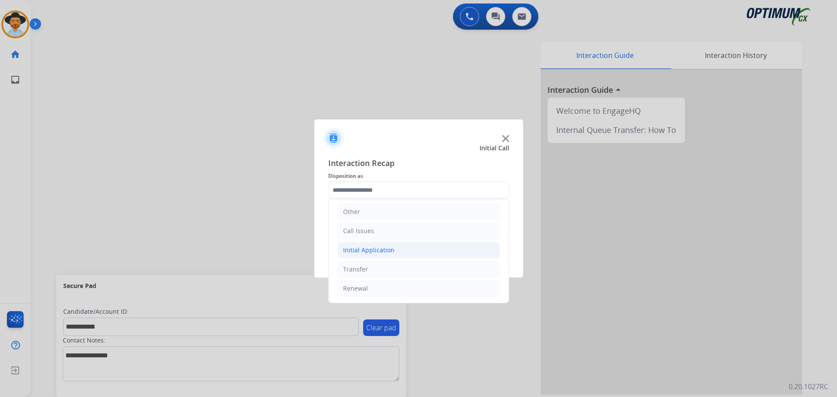
click at [288, 253] on div "Initial Application" at bounding box center [368, 250] width 51 height 9
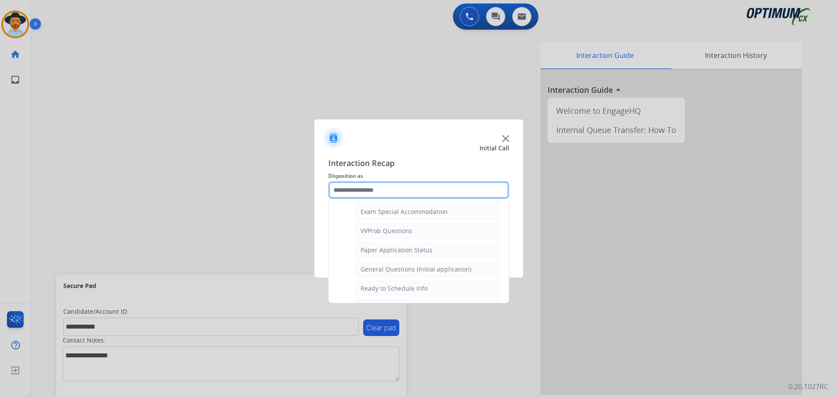
scroll to position [495, 0]
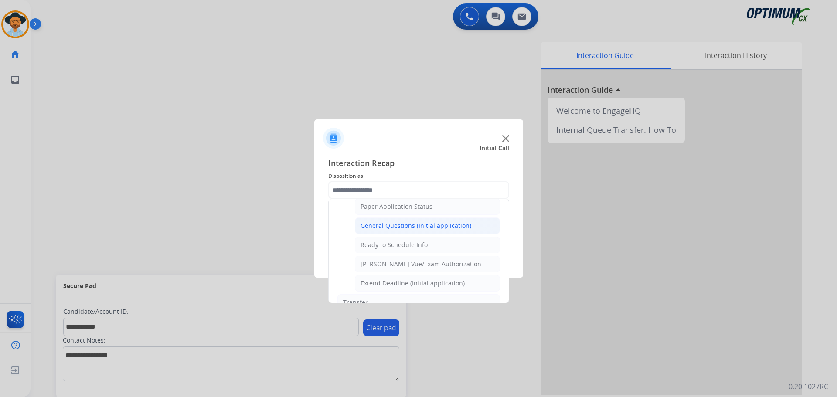
click at [288, 224] on div "General Questions (Initial application)" at bounding box center [415, 225] width 111 height 9
type input "**********"
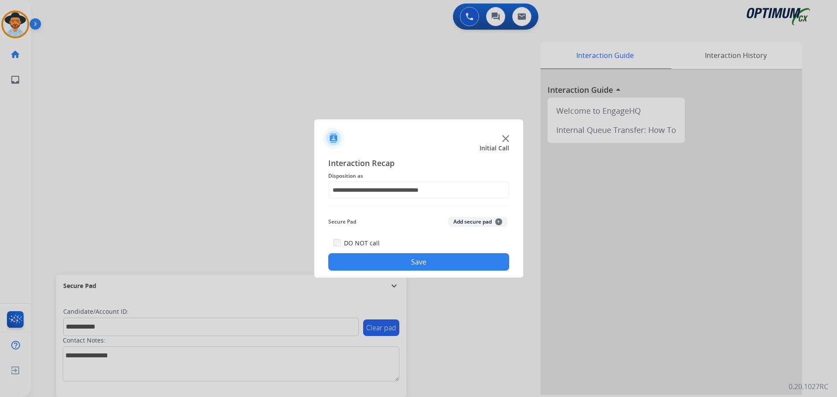
click at [288, 259] on button "Save" at bounding box center [418, 261] width 181 height 17
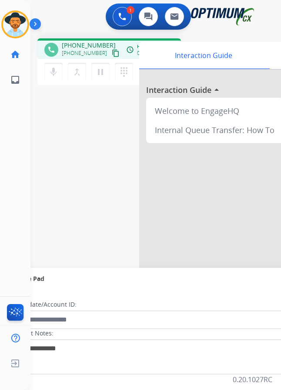
click at [76, 46] on span "+16462283223" at bounding box center [89, 45] width 54 height 9
copy span "16462283223"
click at [54, 15] on div "1 Voice Interactions 0 Chat Interactions 0 Email Interactions" at bounding box center [148, 17] width 223 height 28
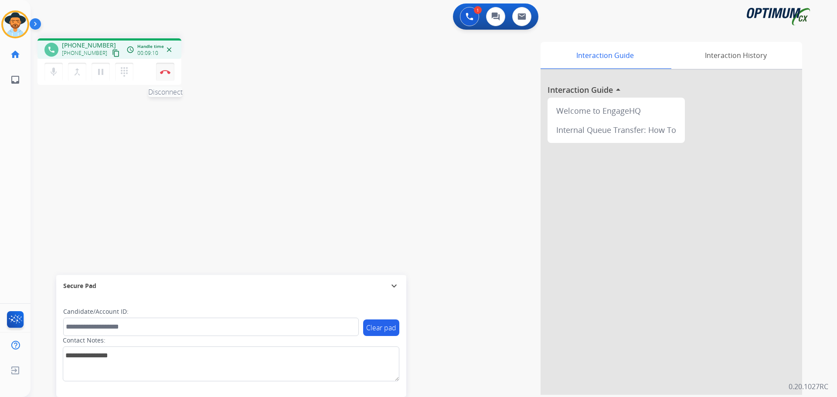
click at [167, 72] on img at bounding box center [165, 72] width 10 height 4
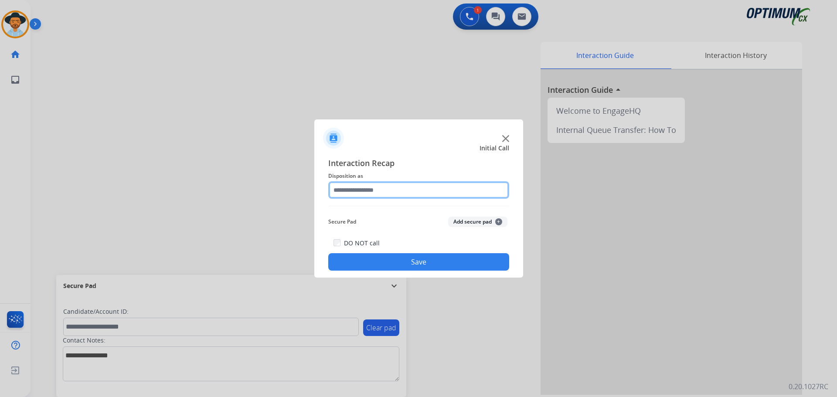
click at [288, 184] on input "text" at bounding box center [418, 189] width 181 height 17
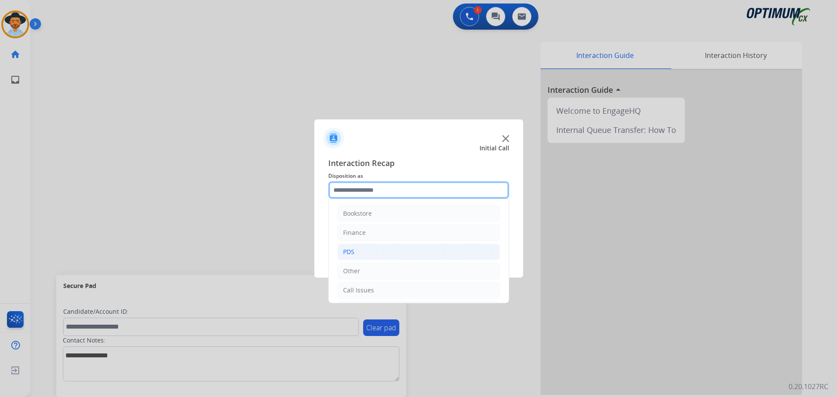
scroll to position [59, 0]
click at [288, 251] on div "Initial Application" at bounding box center [368, 250] width 51 height 9
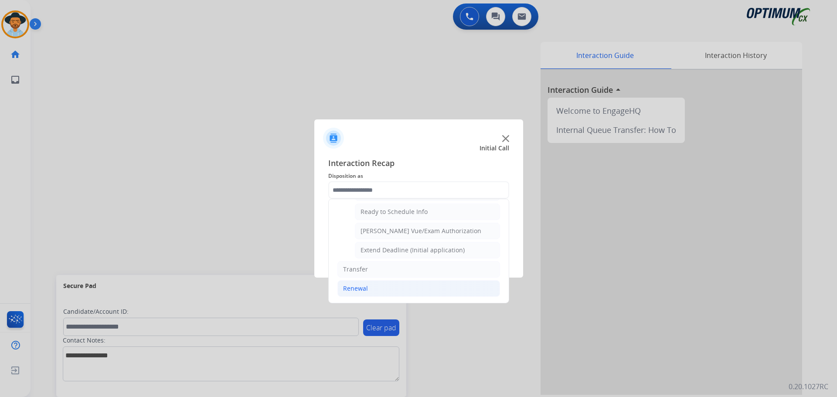
click at [288, 288] on div "Renewal" at bounding box center [355, 288] width 25 height 9
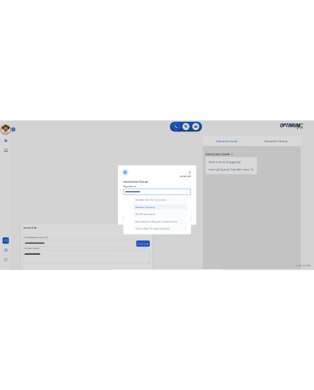
scroll to position [249, 0]
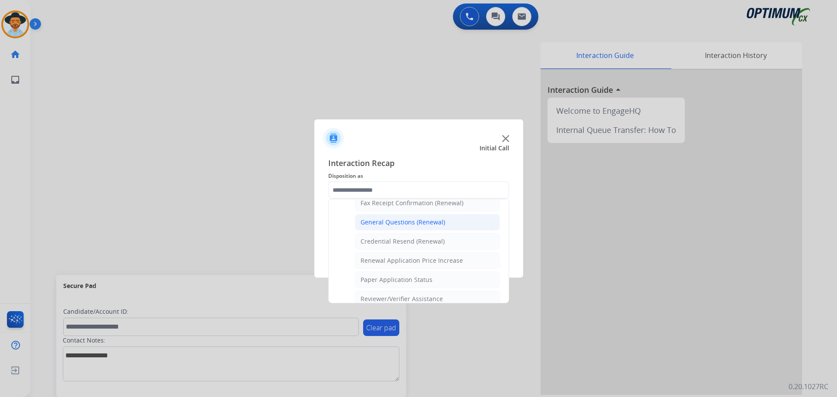
click at [288, 224] on div "General Questions (Renewal)" at bounding box center [402, 222] width 85 height 9
type input "**********"
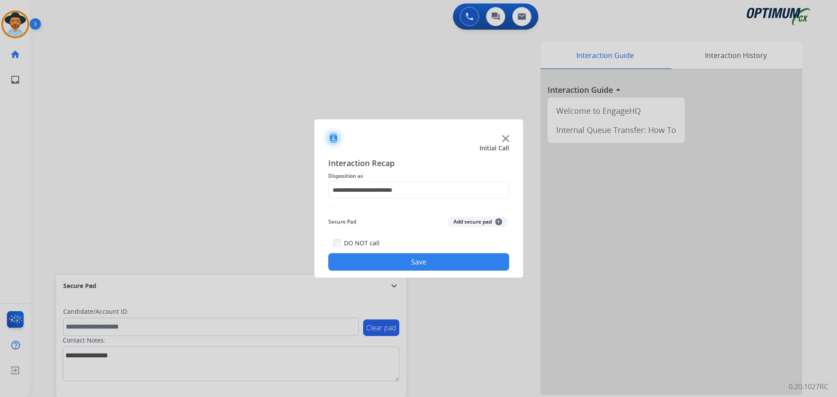
click at [288, 259] on button "Save" at bounding box center [418, 261] width 181 height 17
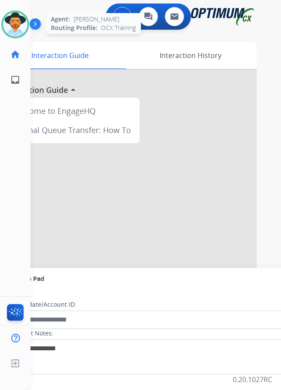
click at [19, 27] on img at bounding box center [15, 24] width 24 height 24
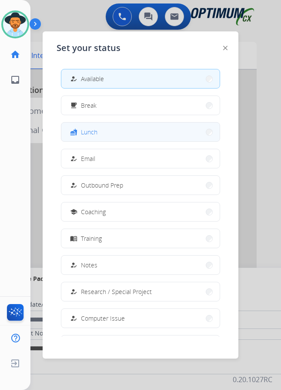
click at [97, 135] on span "Lunch" at bounding box center [89, 131] width 17 height 9
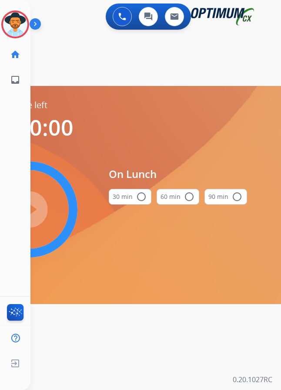
click at [143, 195] on mat-icon "radio_button_unchecked" at bounding box center [141, 196] width 10 height 10
click at [34, 206] on mat-icon "play_circle_filled" at bounding box center [29, 209] width 10 height 10
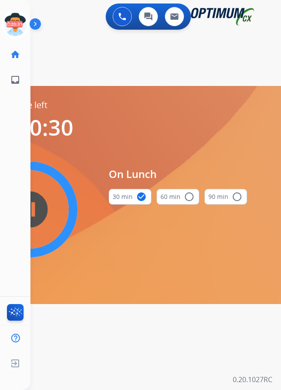
click at [71, 60] on div "swap_horiz Break voice bridge close_fullscreen Connect 3-Way Call merge_type Se…" at bounding box center [145, 52] width 230 height 42
click at [80, 44] on div "swap_horiz Break voice bridge close_fullscreen Connect 3-Way Call merge_type Se…" at bounding box center [145, 52] width 230 height 42
click at [90, 44] on div "swap_horiz Break voice bridge close_fullscreen Connect 3-Way Call merge_type Se…" at bounding box center [145, 52] width 230 height 42
click at [58, 35] on div "swap_horiz Break voice bridge close_fullscreen Connect 3-Way Call merge_type Se…" at bounding box center [145, 52] width 230 height 42
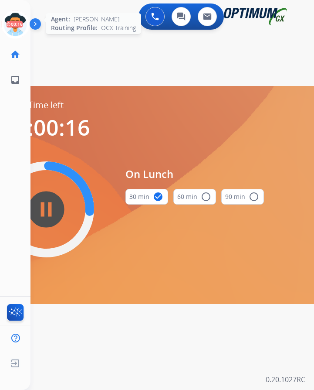
click at [13, 22] on icon at bounding box center [15, 24] width 28 height 28
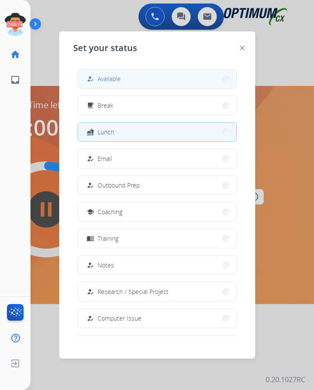
click at [104, 78] on span "Available" at bounding box center [109, 78] width 23 height 9
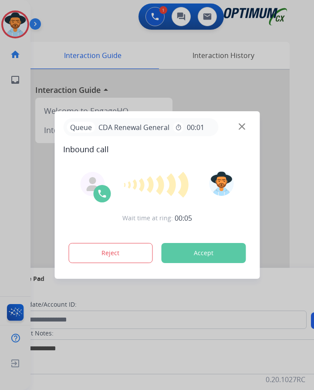
click at [96, 23] on div at bounding box center [157, 195] width 314 height 390
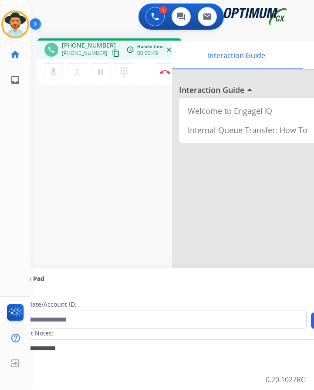
click at [95, 39] on div "phone +12672746064 +12672746064 content_copy access_time Call metrics Queue 00:…" at bounding box center [109, 48] width 144 height 20
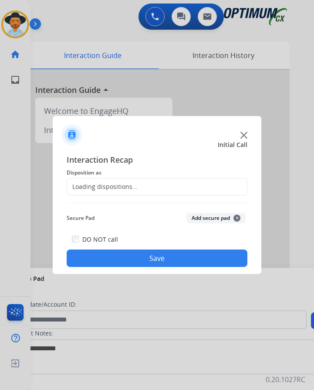
click at [106, 17] on div at bounding box center [157, 195] width 314 height 390
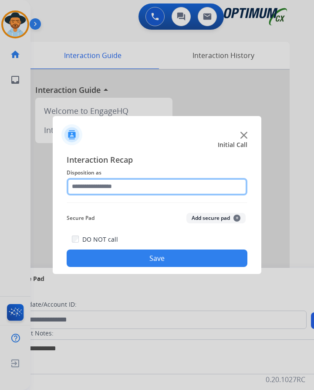
click at [137, 182] on input "text" at bounding box center [157, 186] width 181 height 17
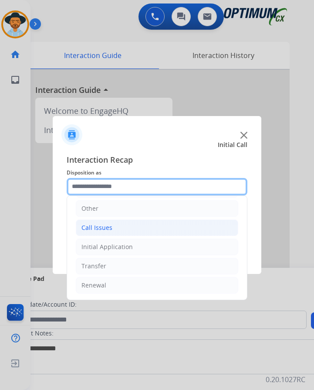
scroll to position [7, 0]
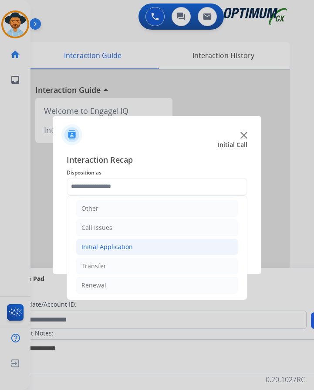
click at [127, 242] on div "Initial Application" at bounding box center [106, 246] width 51 height 9
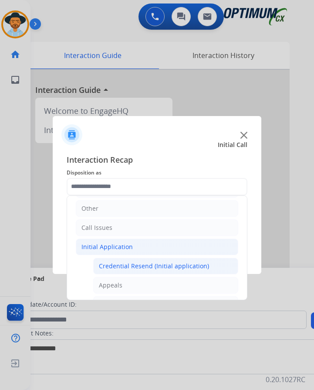
click at [132, 261] on div "Credential Resend (Initial application)" at bounding box center [154, 265] width 110 height 9
type input "**********"
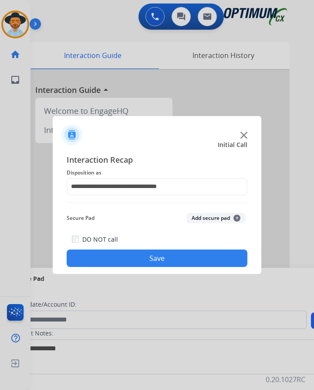
click at [146, 257] on button "Save" at bounding box center [157, 257] width 181 height 17
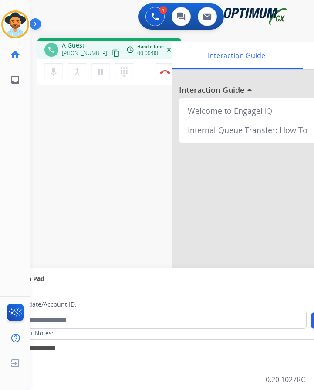
click at [98, 17] on div "1 Voice Interactions 0 Chat Interactions 0 Email Interactions" at bounding box center [165, 17] width 256 height 28
click at [92, 41] on span "+15129401598" at bounding box center [89, 45] width 54 height 9
copy span "15129401598"
click at [89, 159] on div "phone +15129401598 +15129401598 content_copy access_time Call metrics Queue 00:…" at bounding box center [161, 212] width 263 height 363
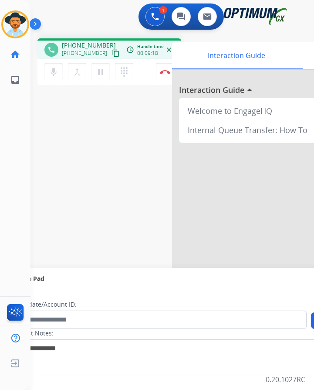
click at [91, 41] on span "+15129401598" at bounding box center [89, 45] width 54 height 9
copy span "15129401598"
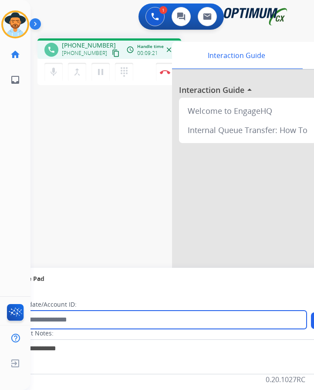
click at [136, 312] on input "text" at bounding box center [158, 319] width 295 height 18
paste input "**********"
type input "**********"
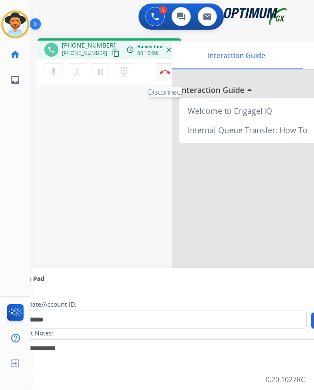
click at [162, 70] on img at bounding box center [165, 72] width 10 height 4
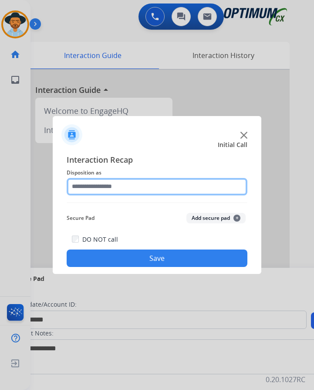
click at [137, 179] on input "text" at bounding box center [157, 186] width 181 height 17
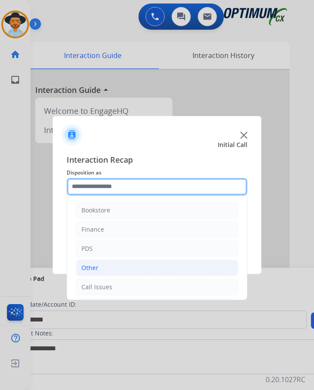
scroll to position [59, 0]
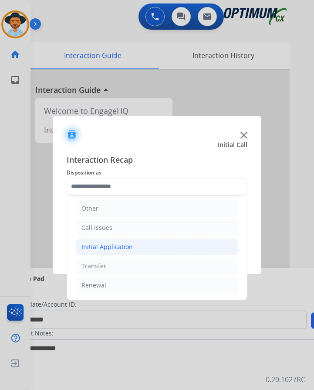
click at [134, 238] on li "Initial Application" at bounding box center [157, 246] width 163 height 17
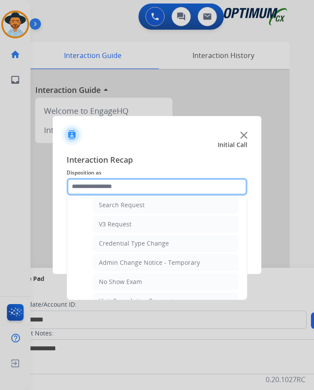
scroll to position [451, 0]
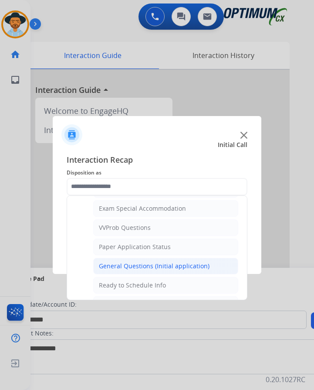
click at [162, 261] on div "General Questions (Initial application)" at bounding box center [154, 265] width 111 height 9
type input "**********"
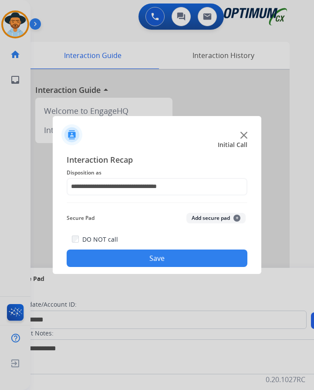
click at [150, 256] on button "Save" at bounding box center [157, 257] width 181 height 17
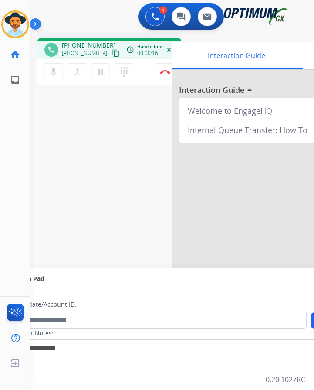
click at [93, 41] on span "+17792790200" at bounding box center [89, 45] width 54 height 9
copy span "17792790200"
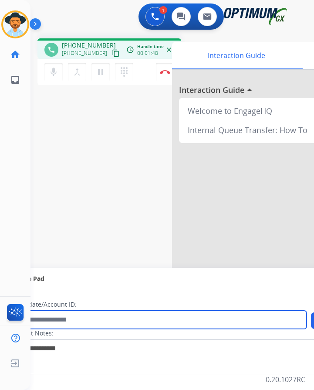
click at [91, 310] on input "text" at bounding box center [158, 319] width 295 height 18
paste input "**********"
type input "**********"
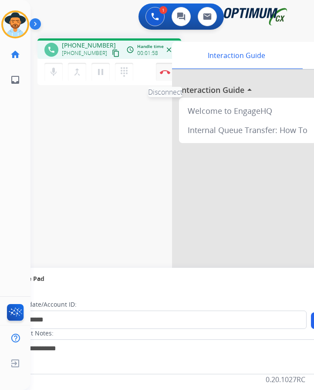
click at [163, 70] on img at bounding box center [165, 72] width 10 height 4
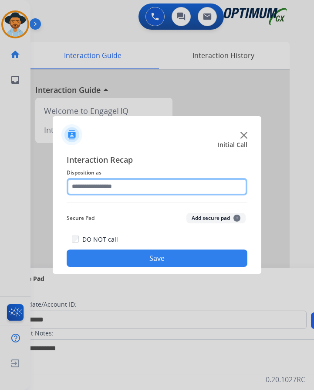
click at [154, 178] on input "text" at bounding box center [157, 186] width 181 height 17
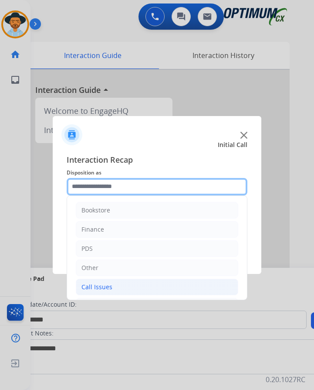
scroll to position [59, 0]
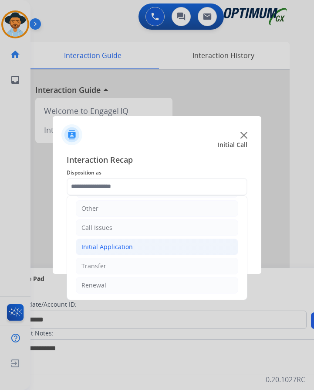
click at [129, 242] on div "Initial Application" at bounding box center [106, 246] width 51 height 9
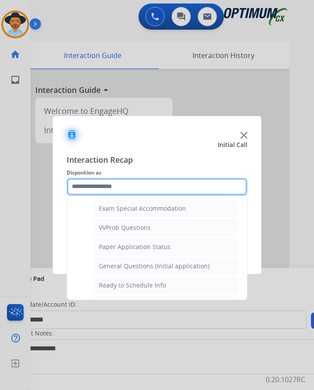
scroll to position [495, 0]
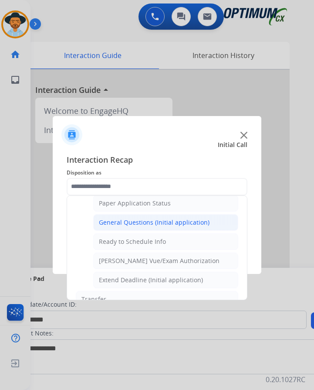
click at [154, 218] on div "General Questions (Initial application)" at bounding box center [154, 222] width 111 height 9
type input "**********"
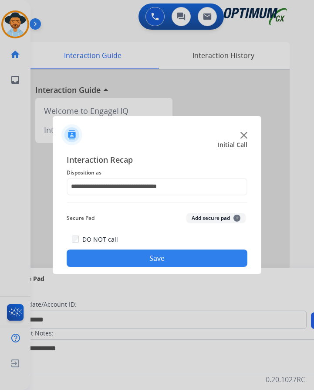
click at [127, 249] on button "Save" at bounding box center [157, 257] width 181 height 17
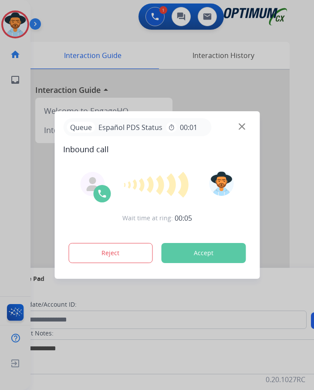
click at [63, 20] on div at bounding box center [157, 195] width 314 height 390
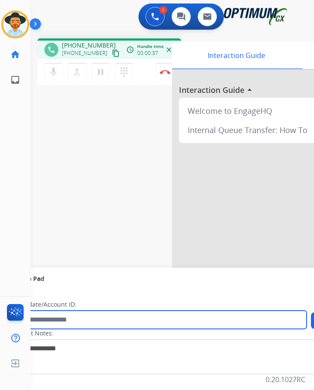
click at [228, 317] on input "text" at bounding box center [158, 319] width 295 height 18
click at [232, 312] on input "text" at bounding box center [158, 319] width 295 height 18
click at [37, 310] on input "**********" at bounding box center [158, 319] width 295 height 18
type input "**********"
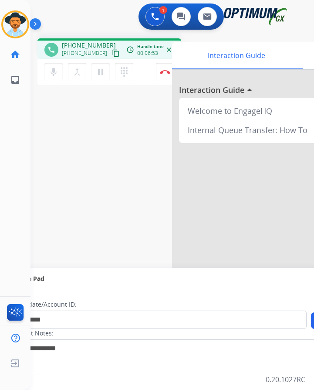
click at [59, 193] on div "**********" at bounding box center [161, 212] width 263 height 363
click at [100, 68] on mat-icon "pause" at bounding box center [100, 72] width 10 height 10
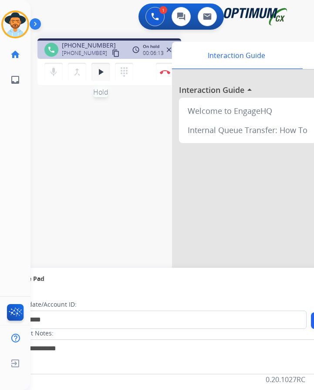
click at [105, 67] on mat-icon "play_arrow" at bounding box center [100, 72] width 10 height 10
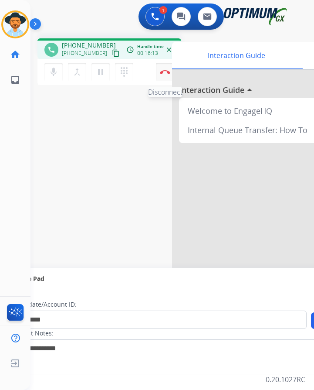
click at [164, 70] on img at bounding box center [165, 72] width 10 height 4
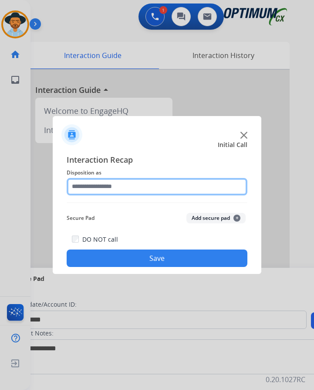
click at [166, 178] on input "text" at bounding box center [157, 186] width 181 height 17
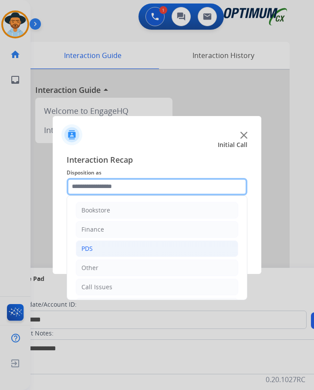
scroll to position [59, 0]
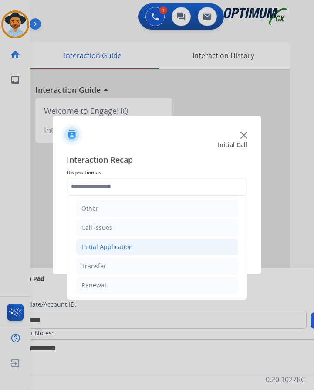
click at [134, 240] on li "Initial Application" at bounding box center [157, 246] width 163 height 17
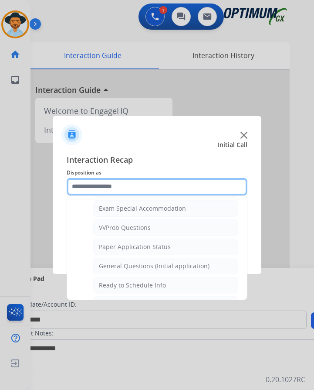
scroll to position [495, 0]
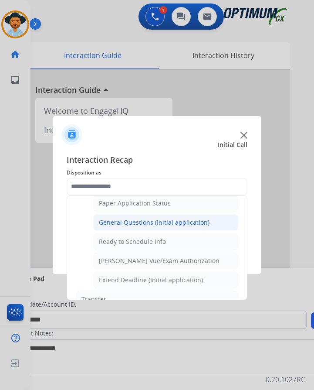
click at [130, 218] on div "General Questions (Initial application)" at bounding box center [154, 222] width 111 height 9
type input "**********"
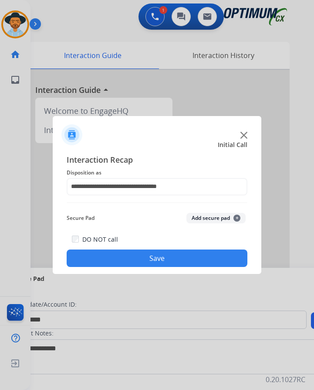
click at [104, 251] on button "Save" at bounding box center [157, 257] width 181 height 17
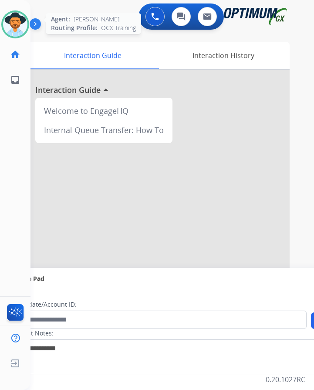
click at [16, 20] on img at bounding box center [15, 24] width 24 height 24
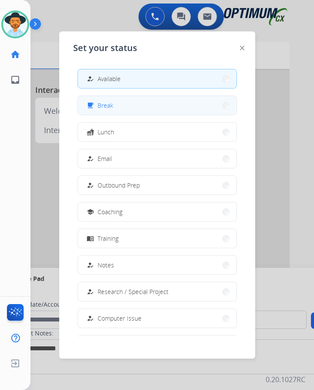
click at [114, 101] on button "free_breakfast Break" at bounding box center [157, 105] width 159 height 19
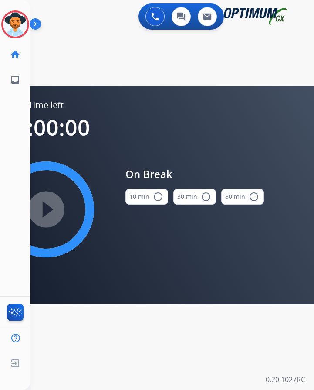
click at [156, 193] on mat-icon "radio_button_unchecked" at bounding box center [158, 196] width 10 height 10
click at [51, 205] on mat-icon "play_circle_filled" at bounding box center [46, 209] width 10 height 10
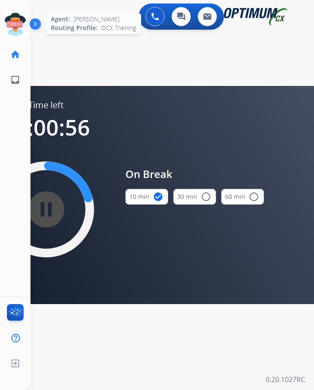
click at [10, 16] on icon at bounding box center [15, 24] width 28 height 28
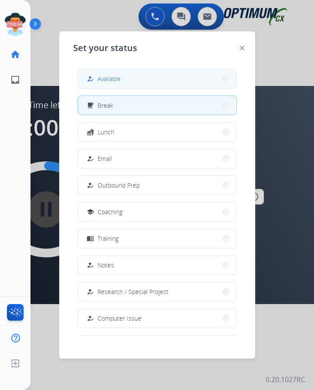
click at [107, 74] on span "Available" at bounding box center [109, 78] width 23 height 9
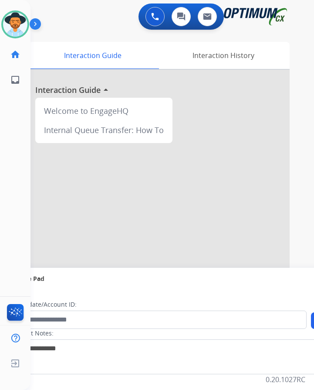
click at [161, 195] on div at bounding box center [158, 232] width 261 height 325
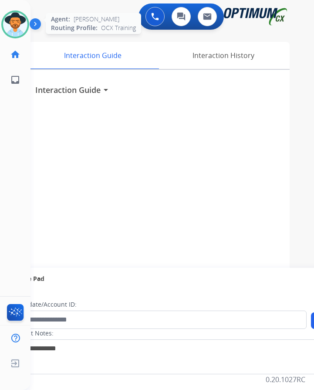
click at [18, 12] on img at bounding box center [15, 24] width 24 height 24
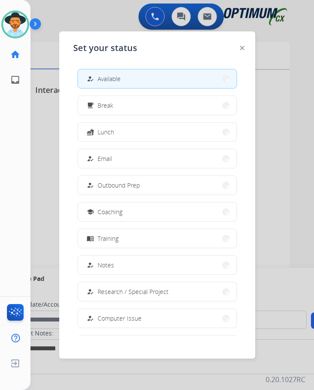
click at [287, 173] on div at bounding box center [157, 195] width 314 height 390
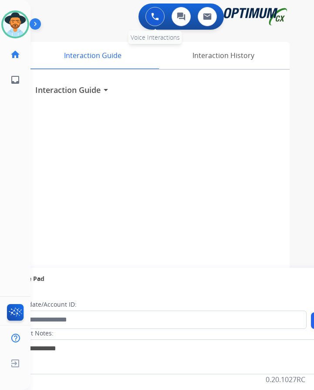
click at [159, 13] on img at bounding box center [155, 17] width 8 height 8
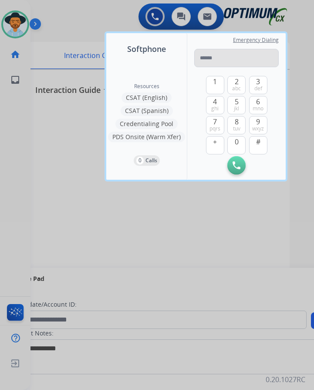
click at [213, 51] on input "tel" at bounding box center [236, 58] width 85 height 18
type input "**********"
click at [247, 50] on input "**********" at bounding box center [236, 58] width 85 height 18
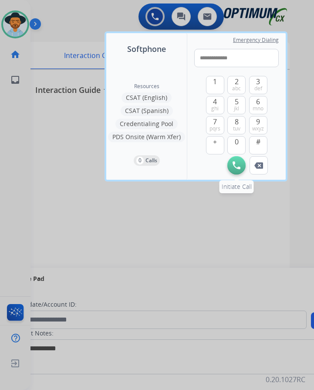
click at [235, 163] on button "Initiate Call" at bounding box center [236, 165] width 18 height 18
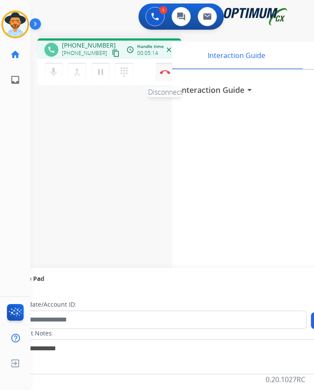
click at [163, 70] on button "Disconnect" at bounding box center [165, 72] width 18 height 18
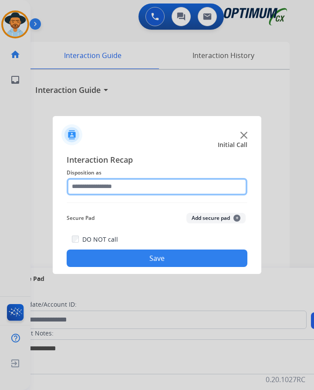
click at [143, 178] on input "text" at bounding box center [157, 186] width 181 height 17
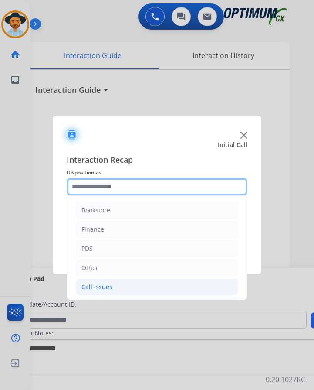
scroll to position [59, 0]
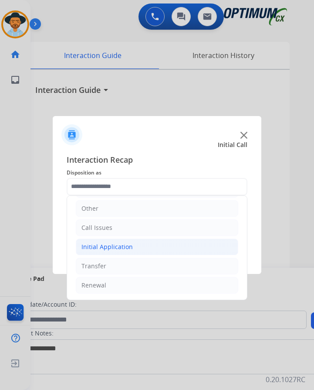
click at [137, 238] on li "Initial Application" at bounding box center [157, 246] width 163 height 17
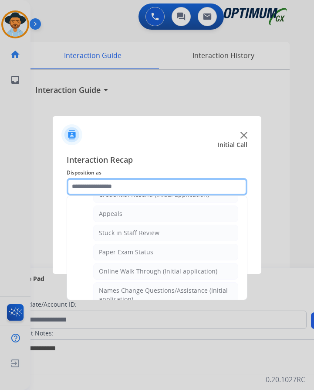
scroll to position [87, 0]
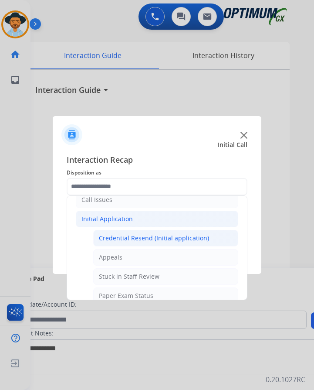
click at [166, 234] on div "Credential Resend (Initial application)" at bounding box center [154, 238] width 110 height 9
type input "**********"
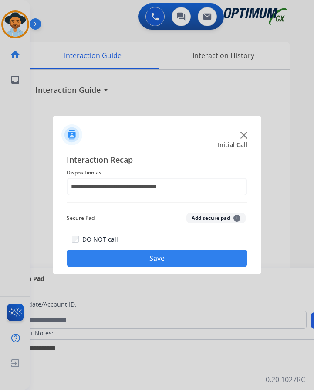
click at [146, 249] on button "Save" at bounding box center [157, 257] width 181 height 17
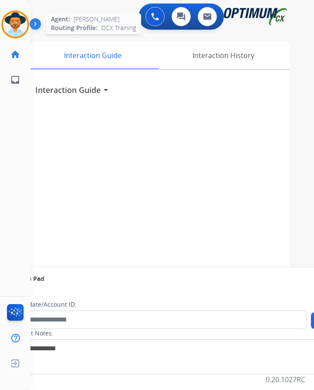
click at [21, 27] on img at bounding box center [15, 24] width 24 height 24
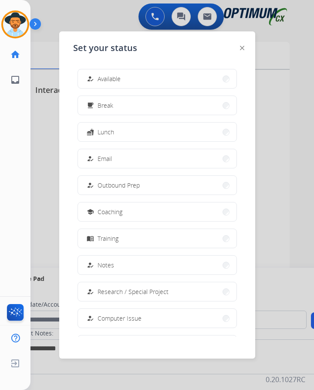
click at [71, 13] on div at bounding box center [157, 195] width 314 height 390
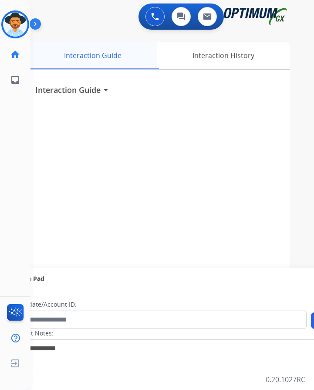
click at [139, 43] on div "Interaction Guide" at bounding box center [92, 55] width 129 height 27
click at [89, 20] on div "0 Voice Interactions 0 Chat Interactions 0 Email Interactions" at bounding box center [165, 17] width 256 height 28
click at [20, 16] on img at bounding box center [15, 24] width 24 height 24
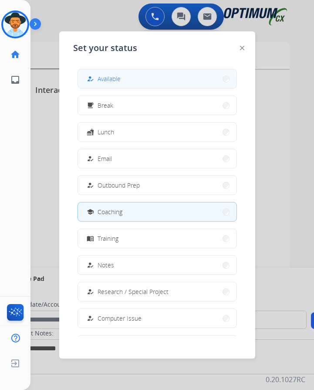
click at [100, 77] on span "Available" at bounding box center [109, 78] width 23 height 9
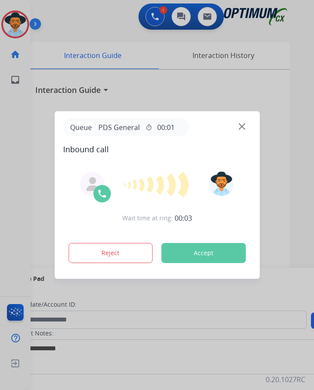
click at [94, 23] on div at bounding box center [157, 195] width 314 height 390
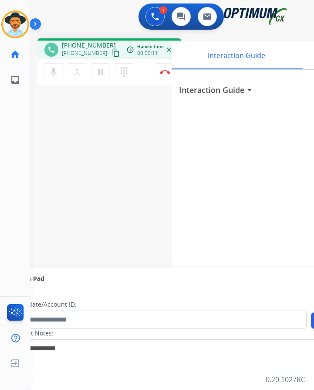
click at [91, 42] on span "+12486602977" at bounding box center [89, 45] width 54 height 9
copy span "12486602977"
click at [100, 76] on mat-icon "pause" at bounding box center [100, 72] width 10 height 10
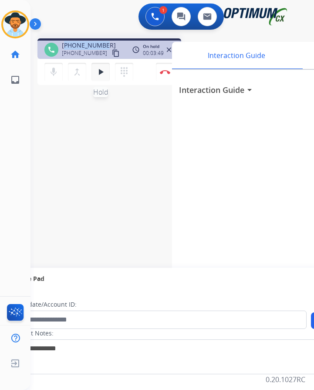
click at [101, 73] on mat-icon "play_arrow" at bounding box center [100, 72] width 10 height 10
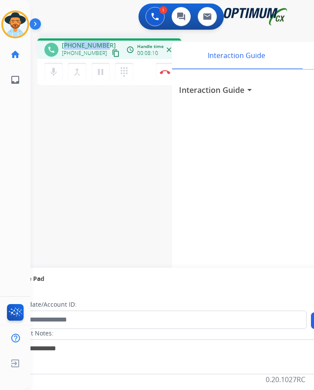
click at [95, 47] on span "+12486602977" at bounding box center [89, 45] width 54 height 9
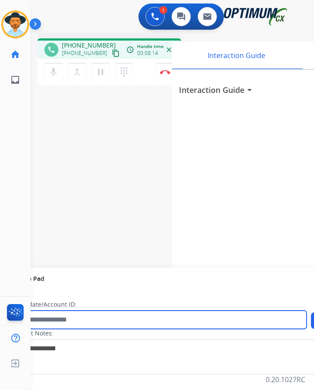
click at [181, 322] on input "text" at bounding box center [158, 319] width 295 height 18
paste input "**********"
type input "**********"
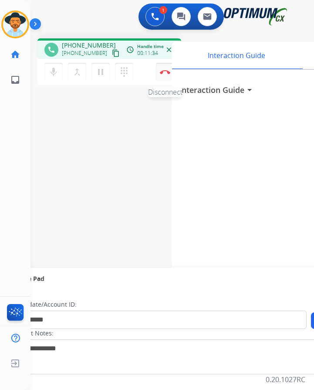
click at [163, 74] on button "Disconnect" at bounding box center [165, 72] width 18 height 18
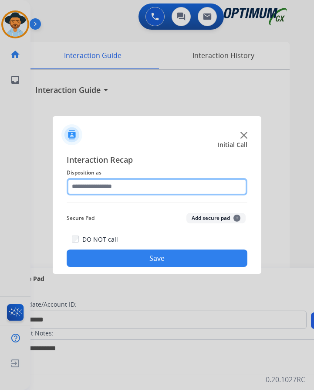
click at [122, 186] on input "text" at bounding box center [157, 186] width 181 height 17
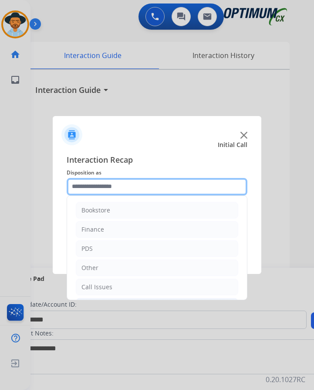
scroll to position [59, 0]
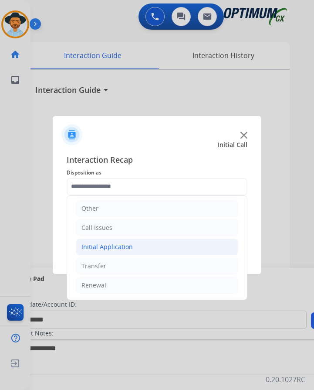
click at [123, 242] on div "Initial Application" at bounding box center [106, 246] width 51 height 9
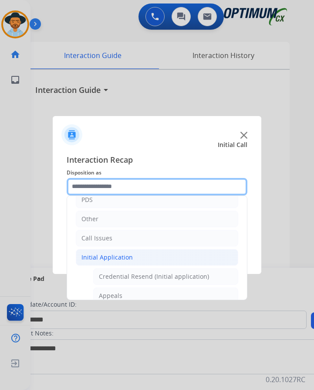
scroll to position [0, 0]
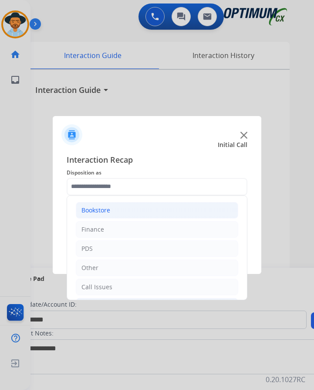
click at [103, 206] on div "Bookstore" at bounding box center [95, 210] width 29 height 9
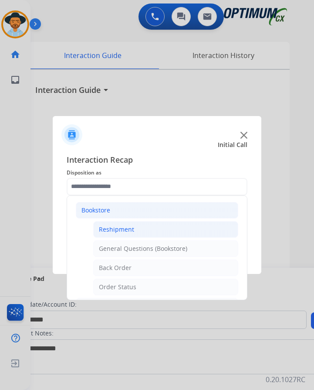
click at [130, 225] on div "Reshipment" at bounding box center [116, 229] width 35 height 9
type input "**********"
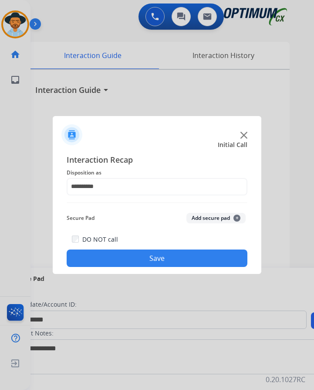
click at [138, 251] on button "Save" at bounding box center [157, 257] width 181 height 17
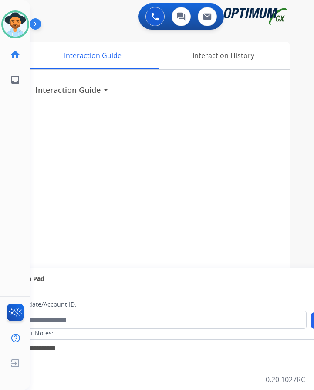
click at [130, 194] on div "Interaction Guide arrow_drop_down" at bounding box center [158, 232] width 261 height 325
click at [25, 24] on img at bounding box center [15, 24] width 24 height 24
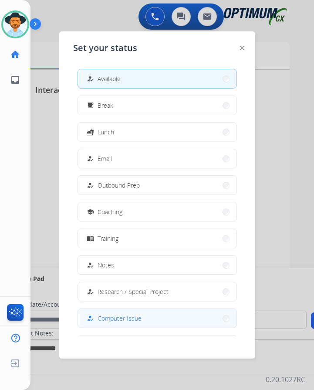
scroll to position [82, 0]
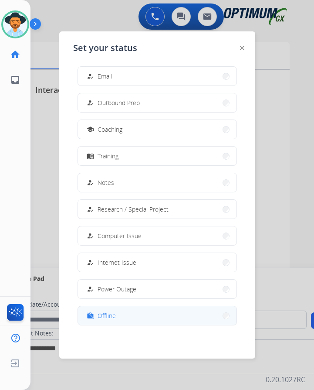
click at [102, 312] on span "Offline" at bounding box center [107, 315] width 18 height 9
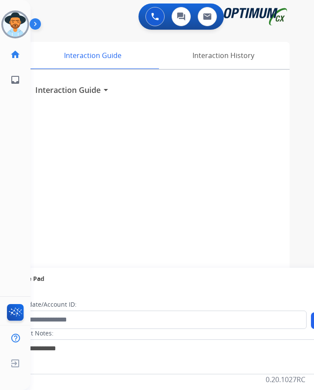
click at [96, 31] on div "swap_horiz Break voice bridge close_fullscreen Connect 3-Way Call merge_type Se…" at bounding box center [161, 212] width 263 height 363
click at [11, 366] on img at bounding box center [15, 363] width 16 height 17
